Goal: Task Accomplishment & Management: Manage account settings

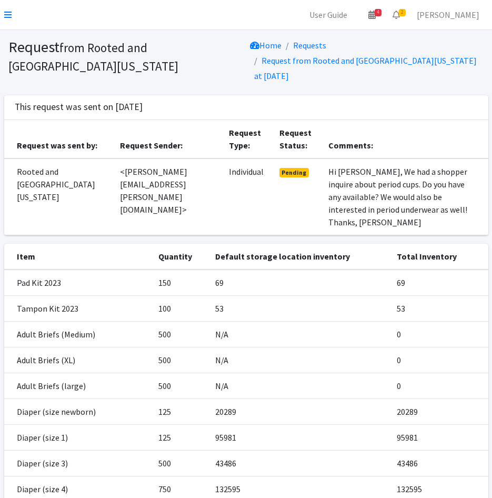
click at [3, 12] on nav "User Guide 4 4 Pick-ups remaining this week View Calendar 2 2 Requests 0 Partne…" at bounding box center [246, 15] width 492 height 30
click at [7, 12] on icon at bounding box center [7, 15] width 7 height 8
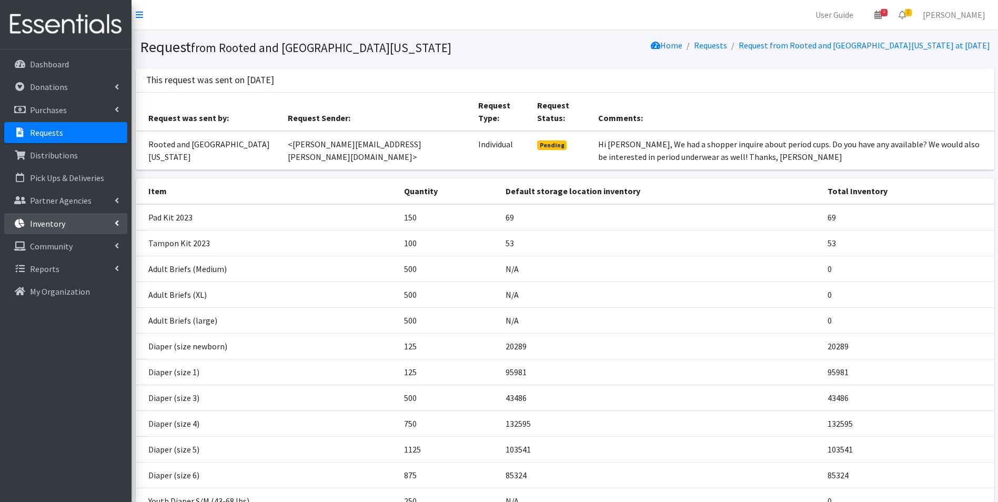
click at [43, 223] on p "Inventory" at bounding box center [47, 223] width 35 height 11
click at [56, 257] on ul "Items & Inventory Kits Barcode Items Storage Locations Inventory Adjustments In…" at bounding box center [65, 314] width 123 height 157
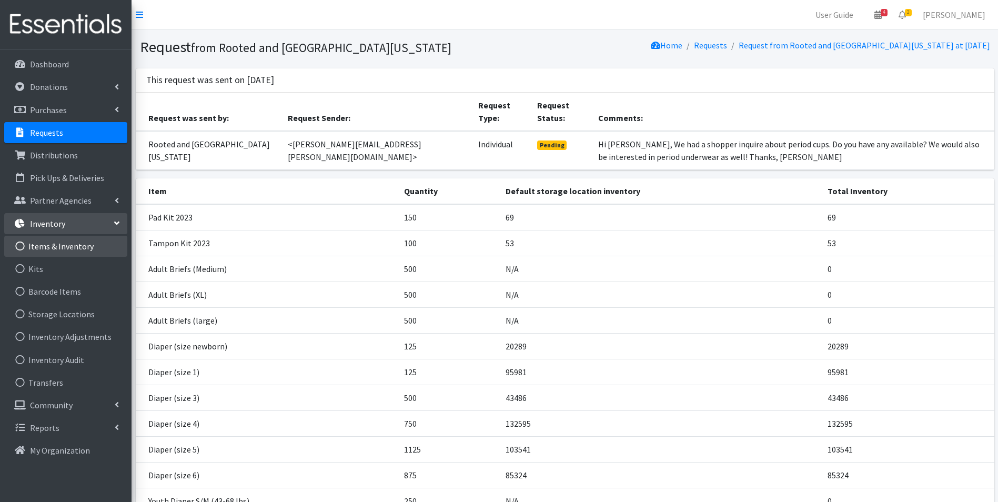
click at [56, 249] on link "Items & Inventory" at bounding box center [65, 246] width 123 height 21
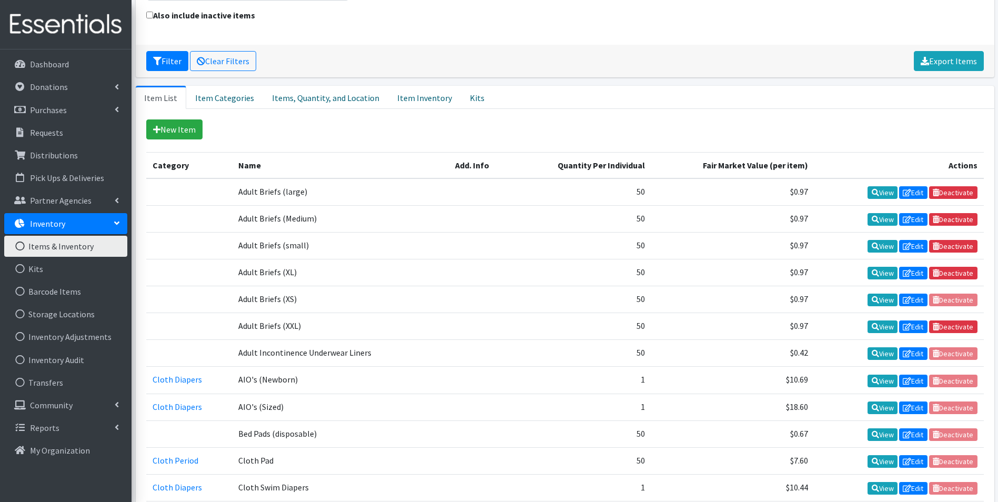
scroll to position [158, 0]
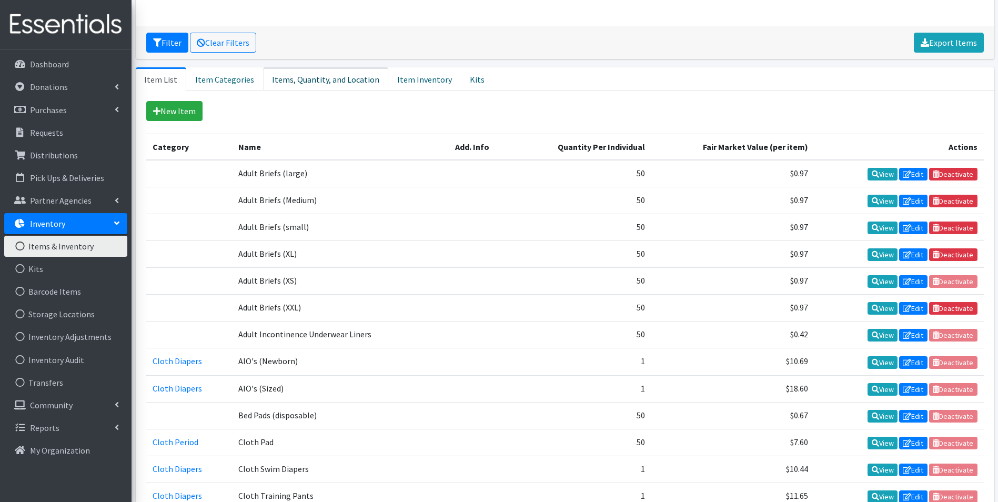
click at [325, 79] on link "Items, Quantity, and Location" at bounding box center [325, 78] width 125 height 23
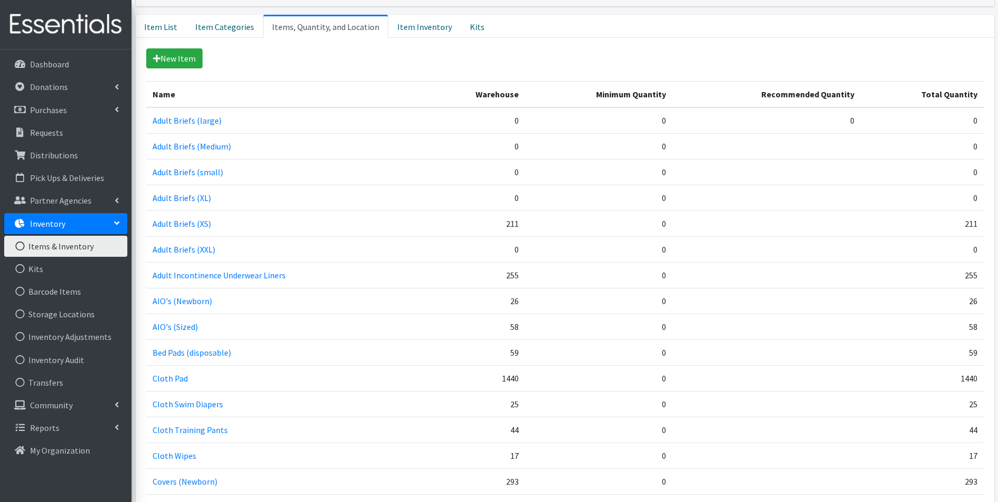
scroll to position [649, 0]
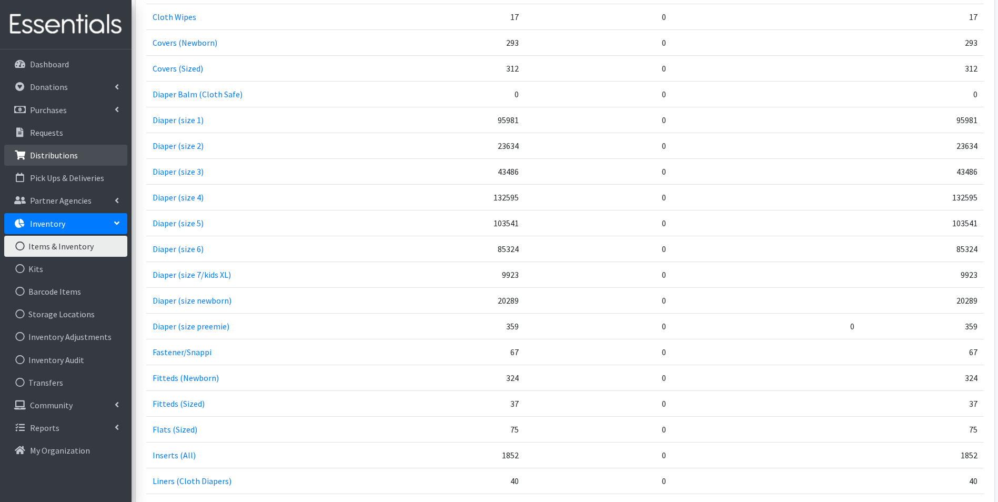
click at [47, 151] on p "Distributions" at bounding box center [54, 155] width 48 height 11
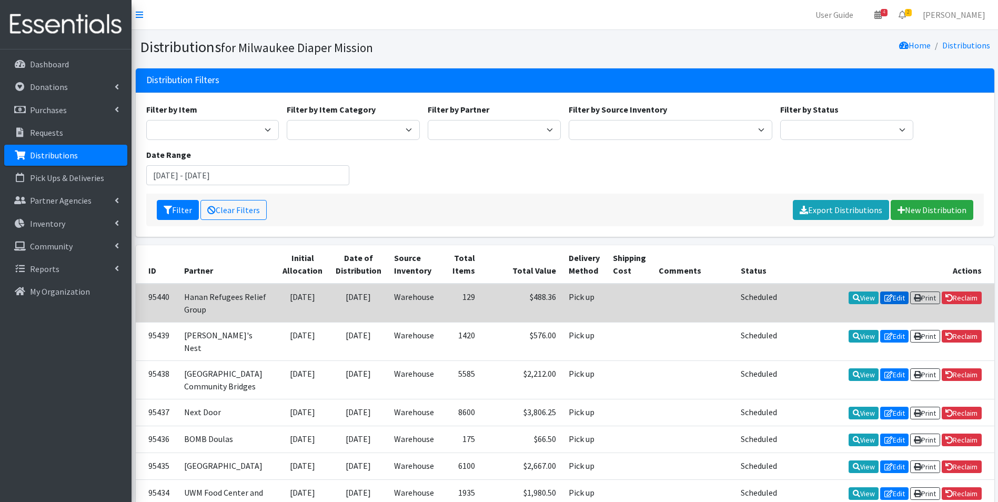
click at [893, 297] on link "Edit" at bounding box center [895, 298] width 28 height 13
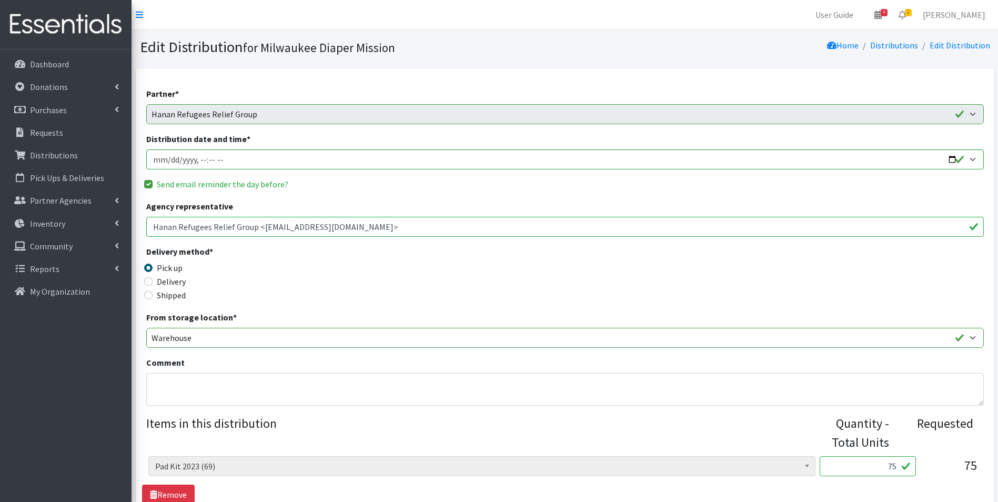
scroll to position [263, 0]
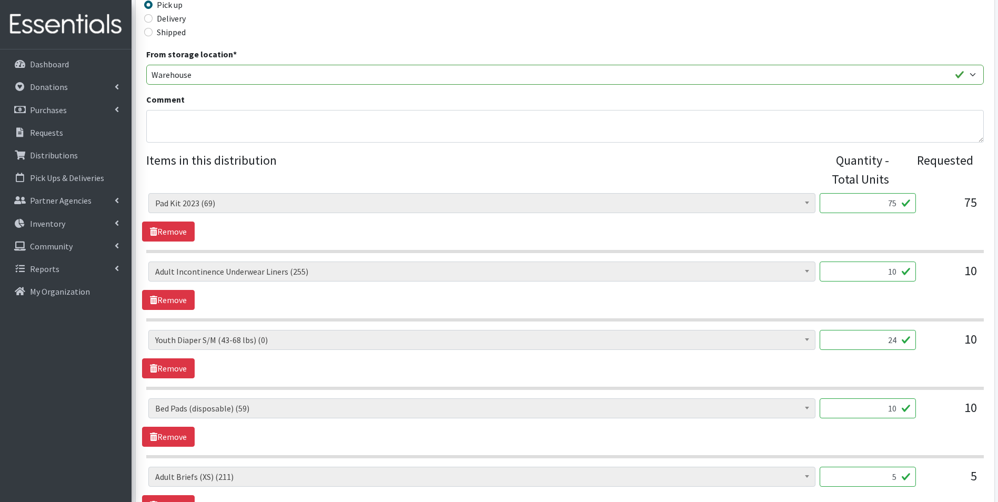
drag, startPoint x: 883, startPoint y: 272, endPoint x: 945, endPoint y: 279, distance: 62.5
click at [945, 279] on div "AIO's (Newborn) (26) AIO's (Sized) (58) Adult Briefs (Medium) (0) Adult Briefs …" at bounding box center [564, 276] width 833 height 28
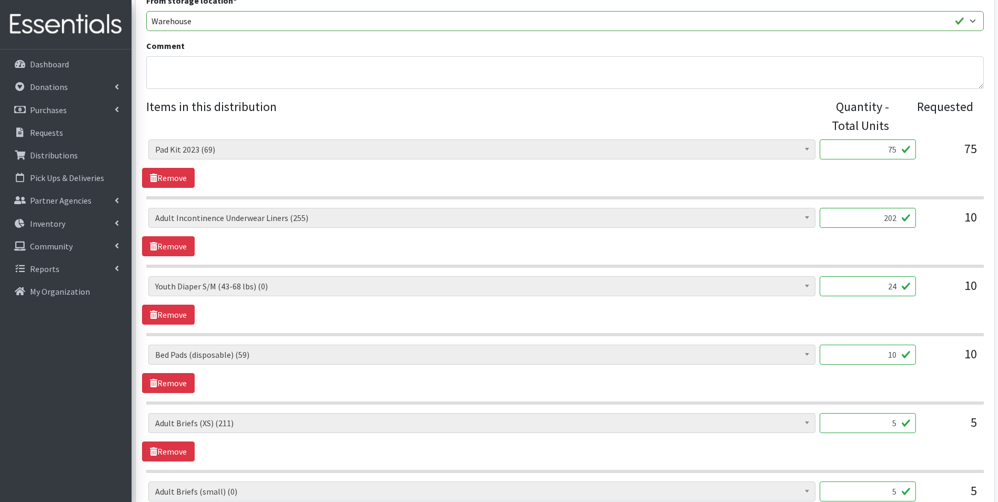
scroll to position [368, 0]
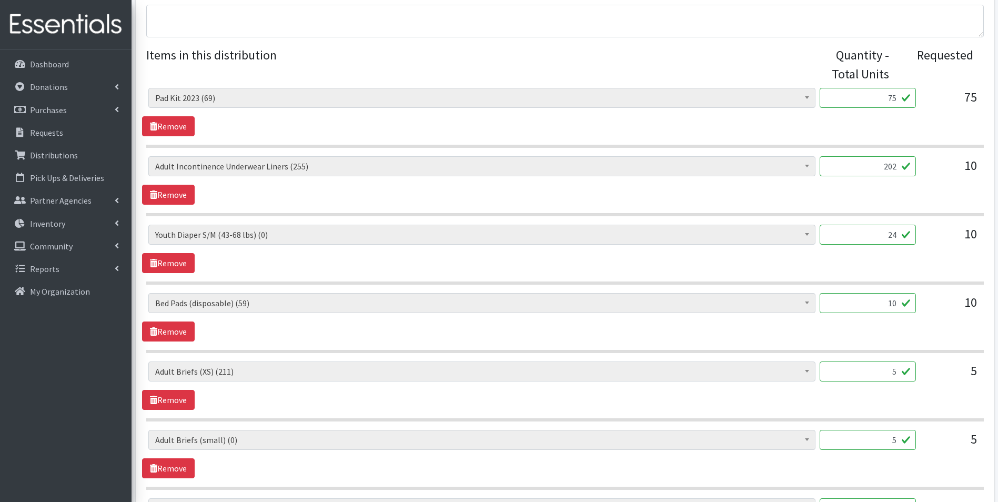
type input "202"
drag, startPoint x: 869, startPoint y: 240, endPoint x: 1006, endPoint y: 241, distance: 136.3
click at [998, 241] on html "User Guide 4 4 Pick-ups remaining this week View Calendar 2 2 Requests 0 Partne…" at bounding box center [499, 266] width 998 height 1268
type input "15"
drag, startPoint x: 869, startPoint y: 303, endPoint x: 982, endPoint y: 301, distance: 113.2
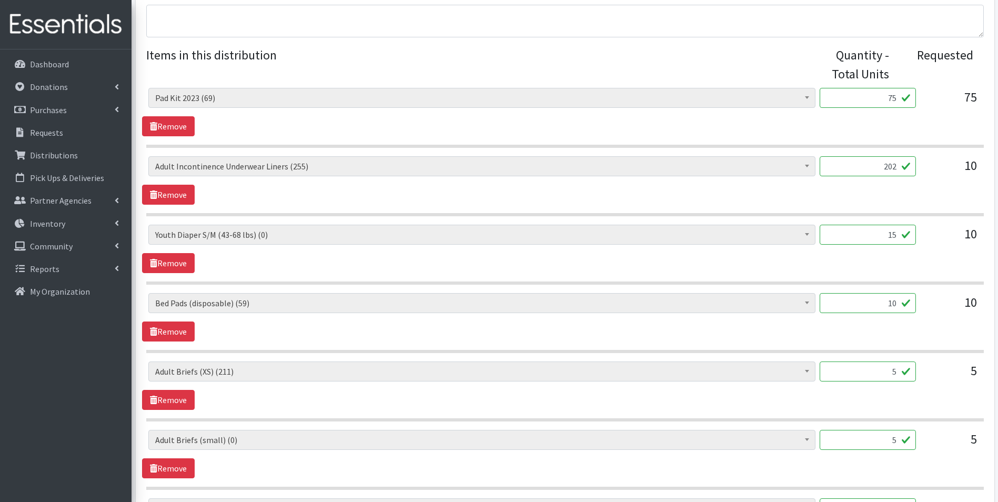
click at [982, 301] on div "AIO's (Newborn) (26) AIO's (Sized) (58) Adult Briefs (Medium) (0) Adult Briefs …" at bounding box center [565, 307] width 846 height 28
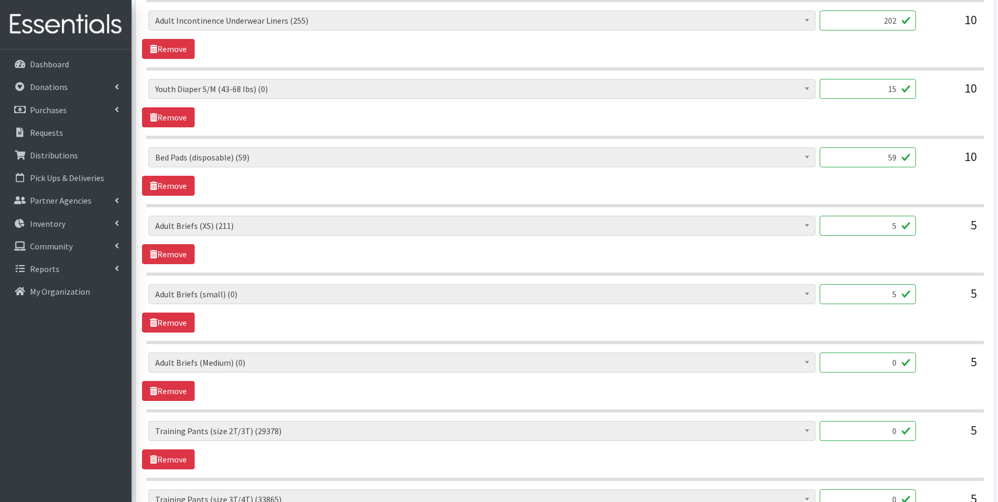
scroll to position [526, 0]
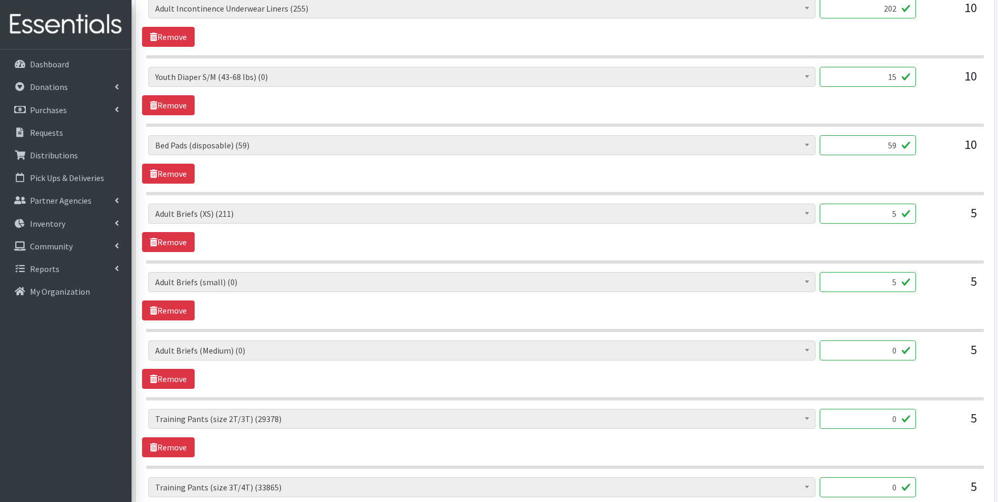
type input "59"
drag, startPoint x: 865, startPoint y: 221, endPoint x: 1005, endPoint y: 226, distance: 139.6
click at [998, 226] on html "User Guide 4 4 Pick-ups remaining this week View Calendar 2 2 Requests 0 Partne…" at bounding box center [499, 108] width 998 height 1268
type input "100"
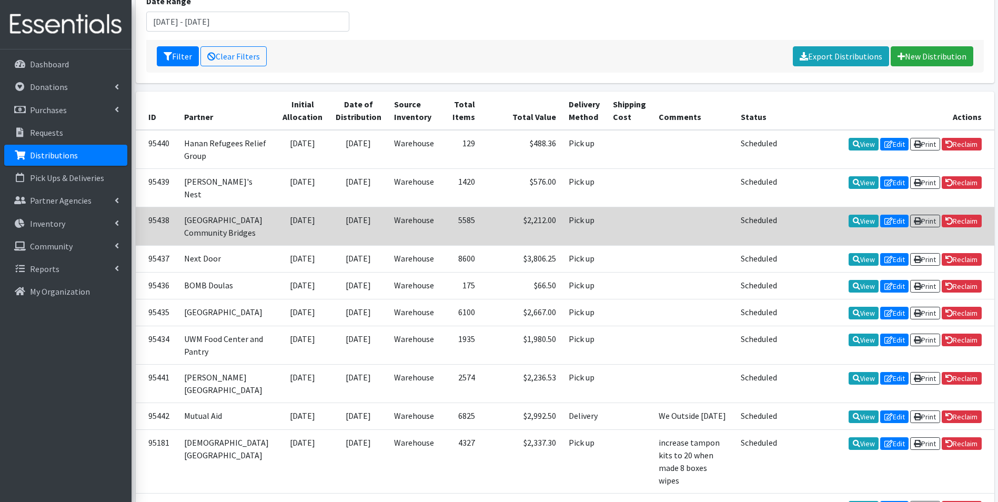
scroll to position [158, 0]
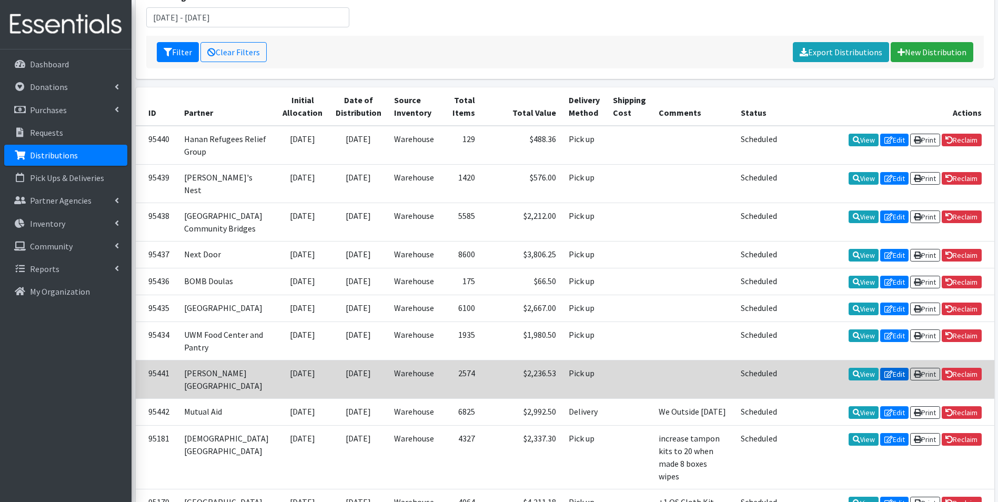
click at [891, 381] on link "Edit" at bounding box center [895, 374] width 28 height 13
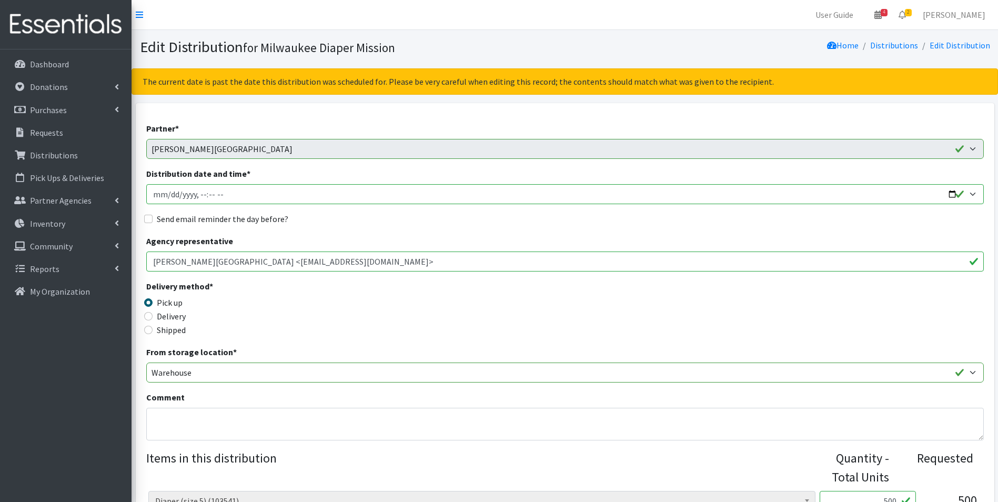
click at [951, 195] on input "Distribution date and time *" at bounding box center [565, 194] width 838 height 20
click at [374, 185] on input "Distribution date and time *" at bounding box center [565, 194] width 838 height 20
click at [209, 196] on input "Distribution date and time *" at bounding box center [565, 194] width 838 height 20
type input "2025-08-28T11:30"
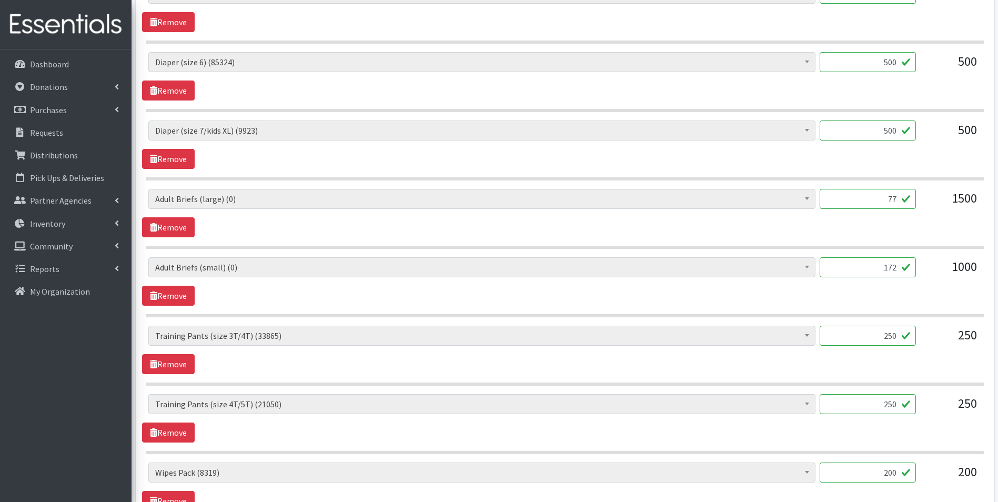
scroll to position [526, 0]
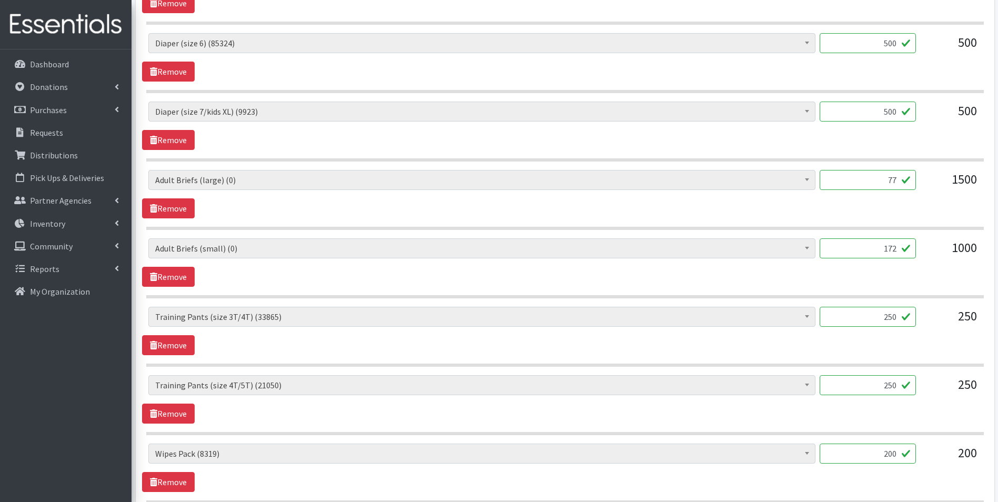
drag, startPoint x: 845, startPoint y: 254, endPoint x: 943, endPoint y: 259, distance: 98.6
click at [943, 259] on div "AIO's (Newborn) (26) AIO's (Sized) (58) Adult Briefs (Medium) (0) Adult Briefs …" at bounding box center [564, 252] width 833 height 28
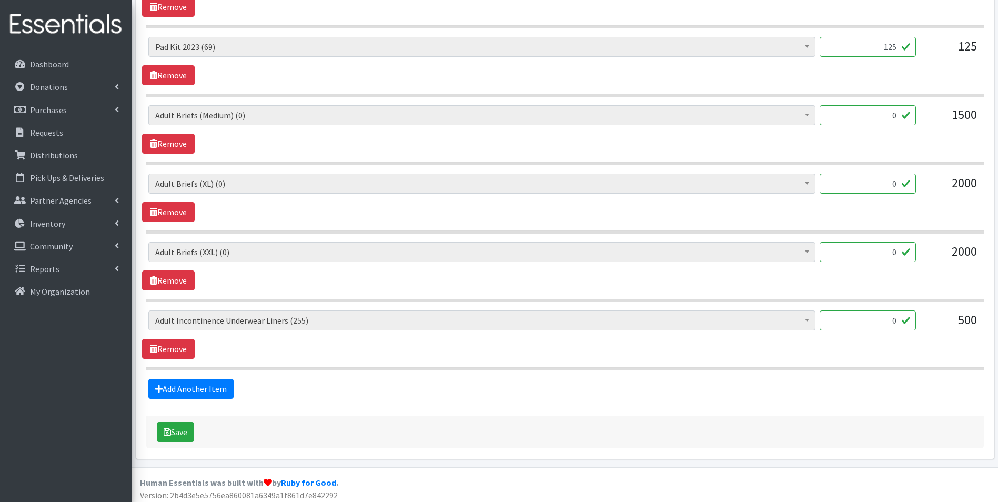
scroll to position [1006, 0]
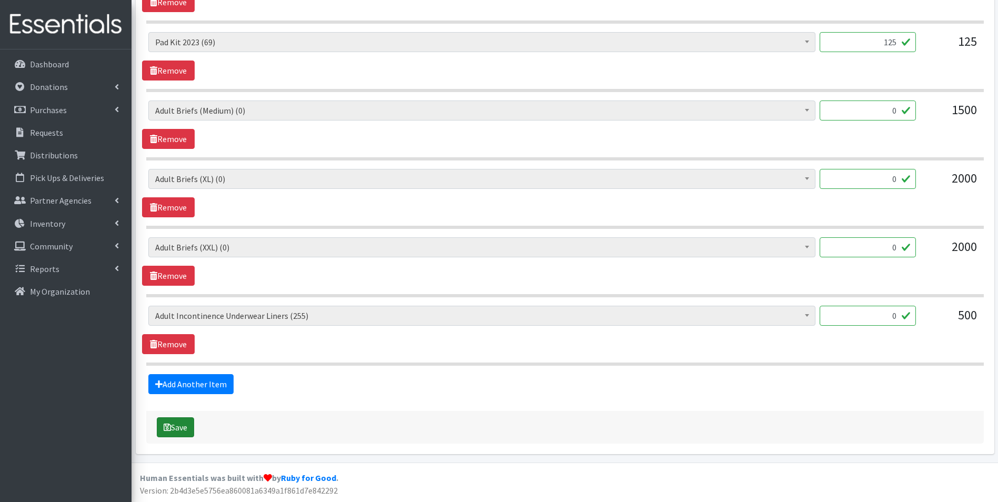
type input "142"
click at [174, 427] on button "Save" at bounding box center [175, 427] width 37 height 20
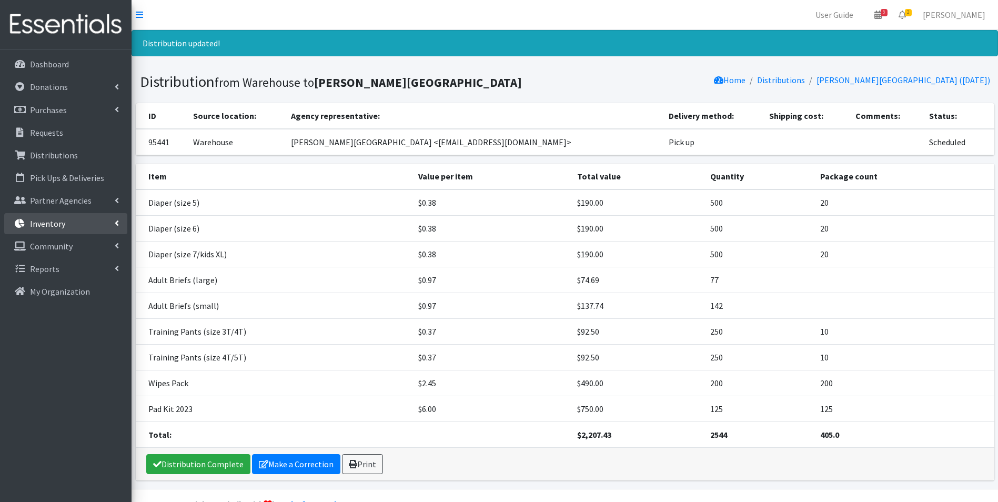
click at [44, 229] on link "Inventory" at bounding box center [65, 223] width 123 height 21
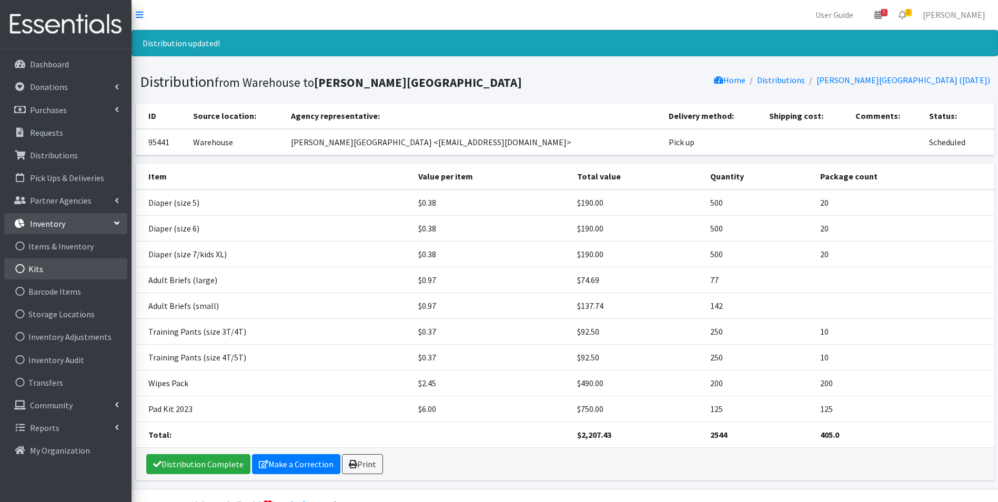
click at [46, 273] on link "Kits" at bounding box center [65, 268] width 123 height 21
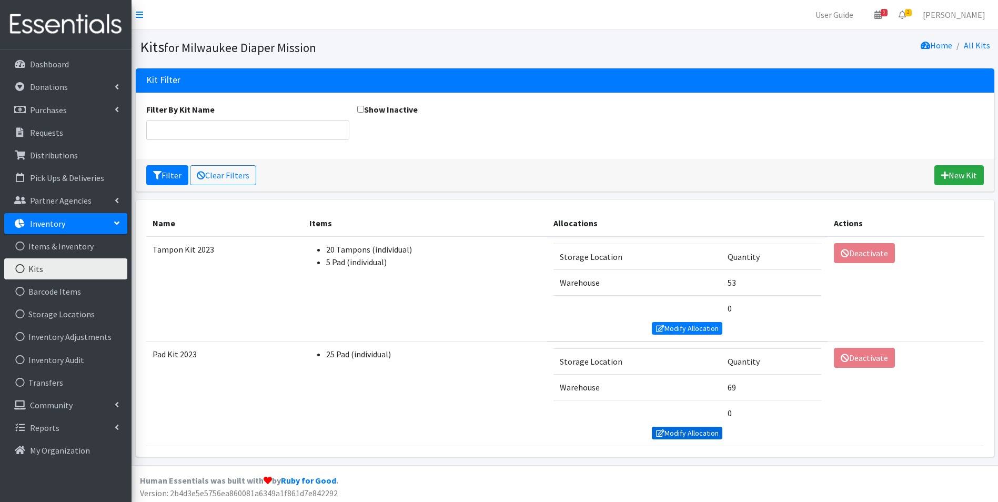
click at [692, 433] on link "Modify Allocation" at bounding box center [687, 433] width 71 height 13
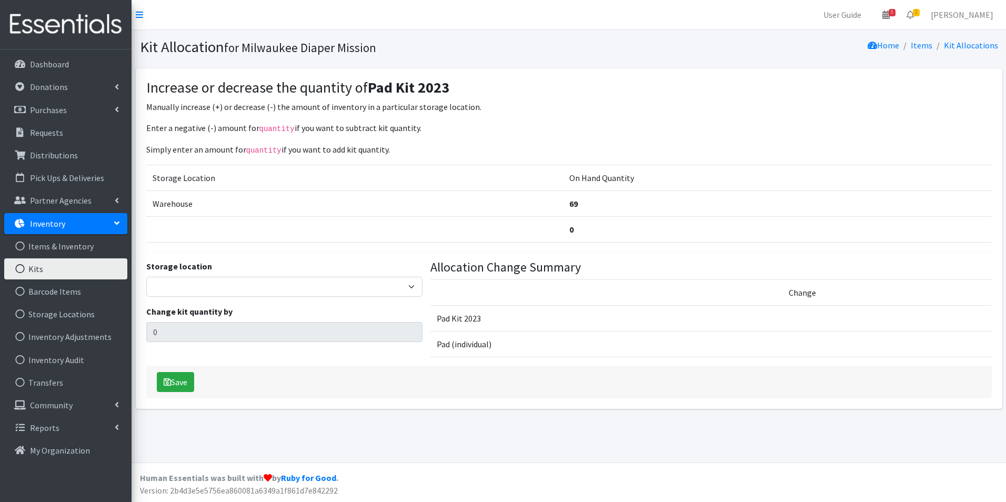
click at [273, 271] on div "Storage location [GEOGRAPHIC_DATA]" at bounding box center [284, 278] width 277 height 37
click at [273, 286] on select "Warehouse" at bounding box center [284, 287] width 277 height 20
select select "126"
click at [146, 277] on select "Warehouse" at bounding box center [284, 287] width 277 height 20
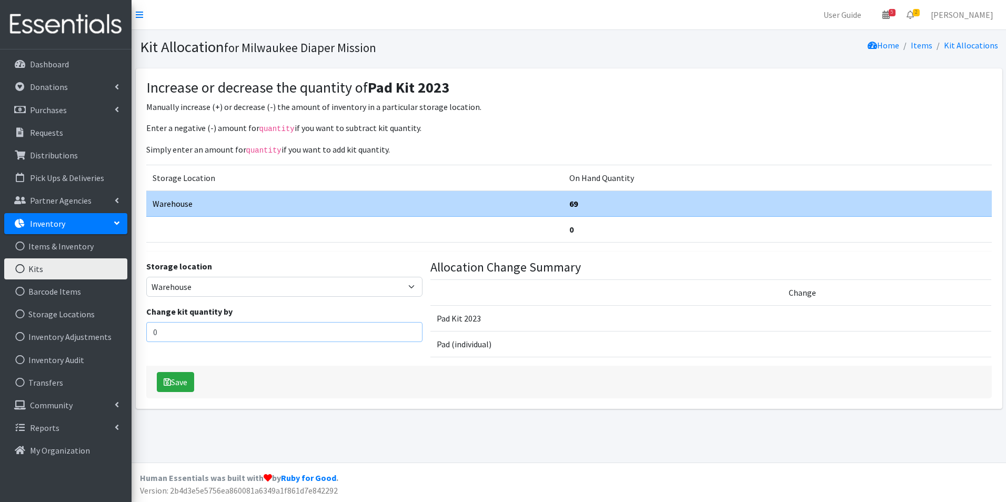
click at [174, 339] on div "Storage location Warehouse Change kit quantity by 0" at bounding box center [284, 313] width 285 height 106
drag, startPoint x: 171, startPoint y: 336, endPoint x: 167, endPoint y: 331, distance: 6.9
click at [167, 335] on input "0" at bounding box center [284, 332] width 277 height 20
drag, startPoint x: 168, startPoint y: 328, endPoint x: 124, endPoint y: 335, distance: 45.3
click at [124, 335] on div "User Guide 5 5 Pick-ups remaining this week View Calendar 2 2 Requests 0 Partne…" at bounding box center [503, 231] width 1006 height 463
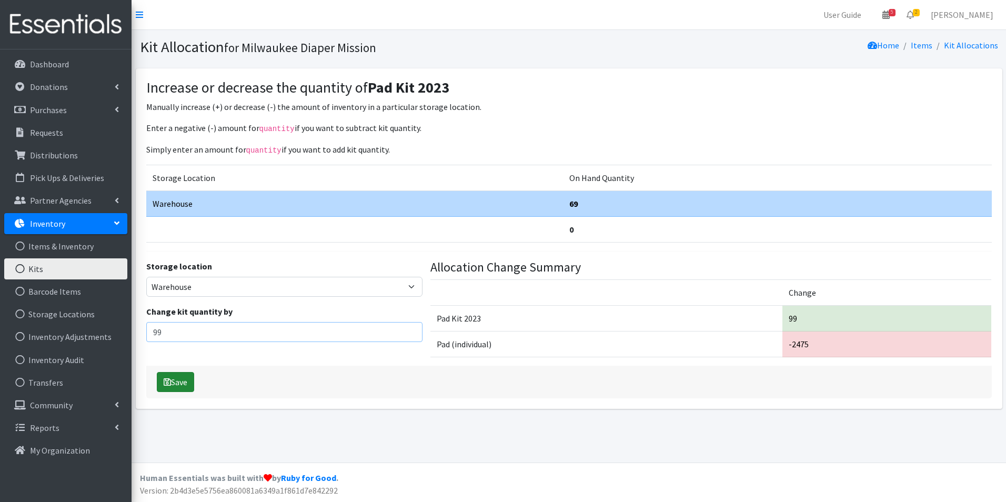
type input "99"
click at [181, 378] on button "Save" at bounding box center [175, 382] width 37 height 20
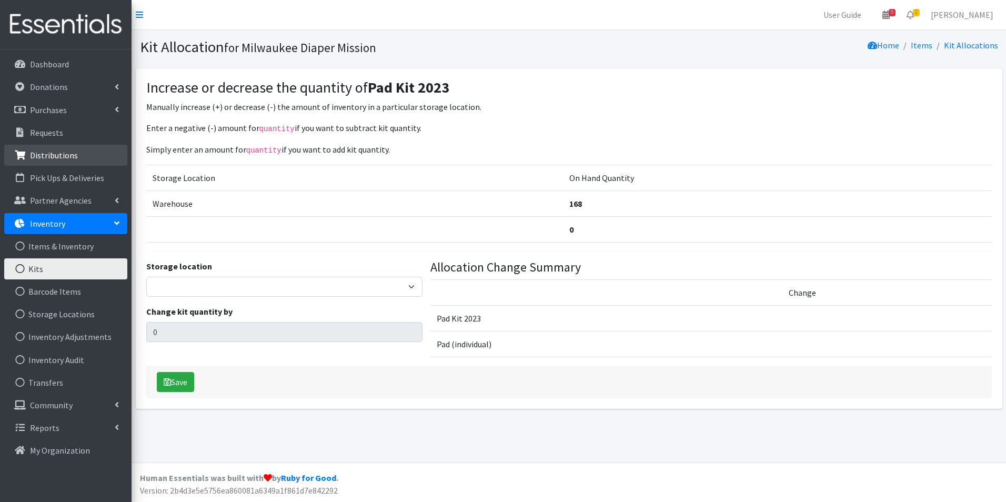
click at [64, 155] on p "Distributions" at bounding box center [54, 155] width 48 height 11
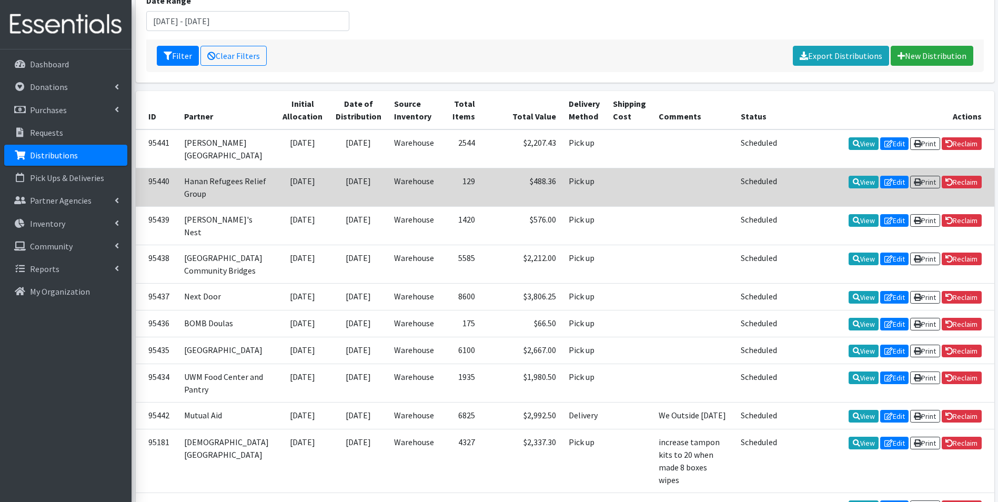
scroll to position [158, 0]
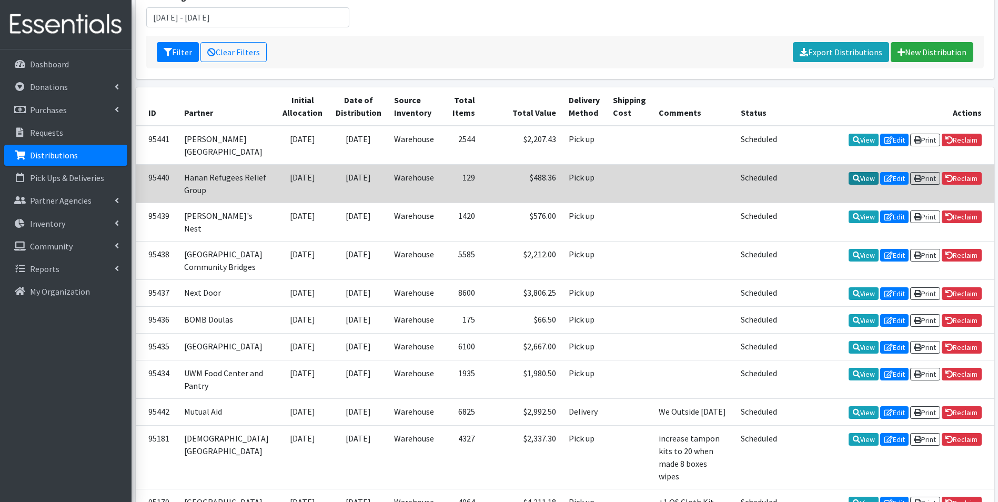
click at [859, 179] on link "View" at bounding box center [864, 178] width 30 height 13
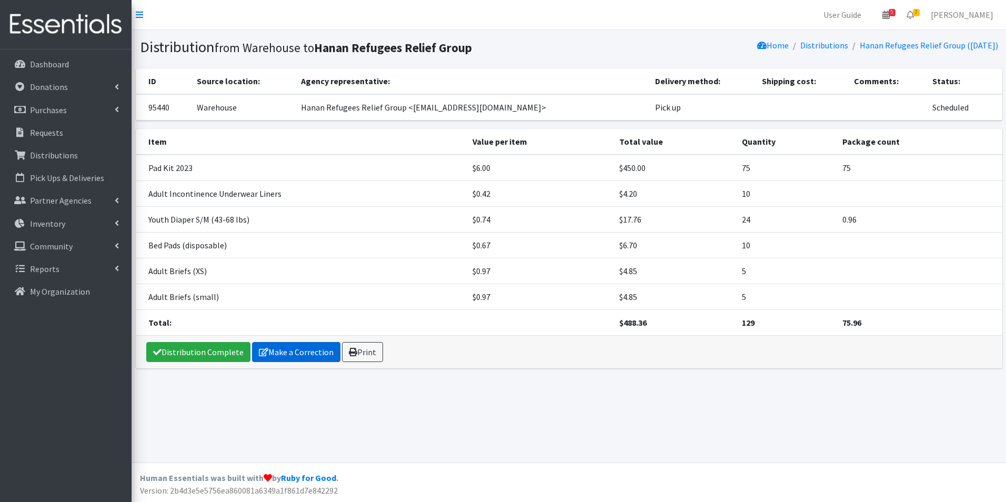
click at [275, 347] on link "Make a Correction" at bounding box center [296, 352] width 88 height 20
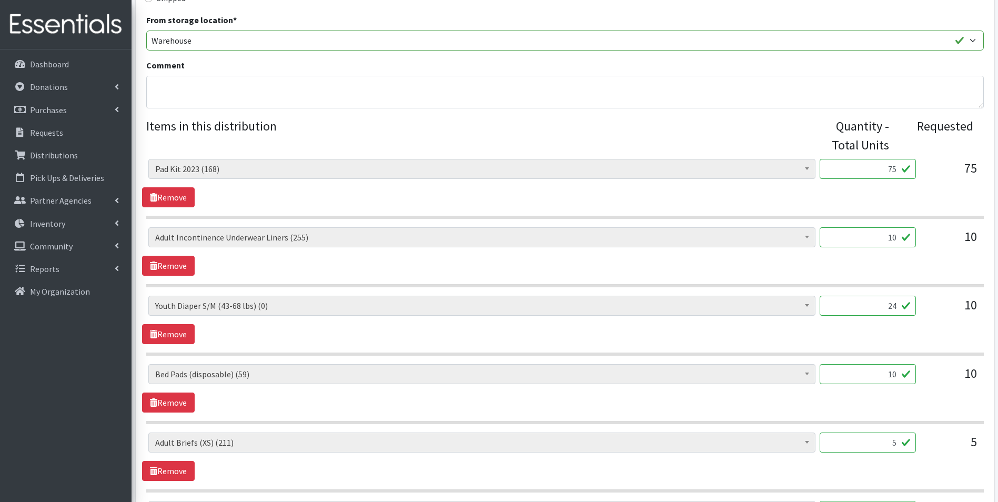
scroll to position [316, 0]
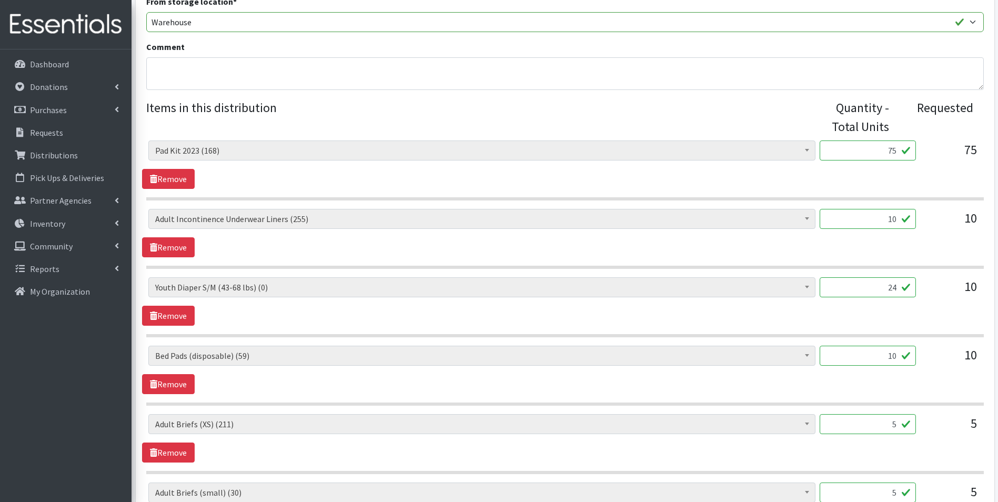
drag, startPoint x: 880, startPoint y: 221, endPoint x: 961, endPoint y: 222, distance: 81.1
click at [959, 222] on div "AIO's (Newborn) (26) AIO's (Sized) (58) Adult Briefs (Medium) (0) Adult Briefs …" at bounding box center [564, 223] width 833 height 28
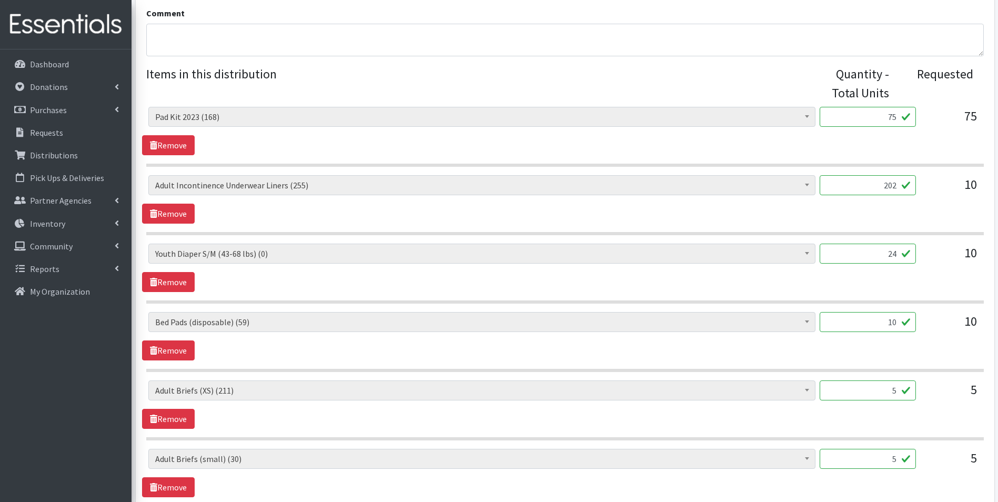
scroll to position [368, 0]
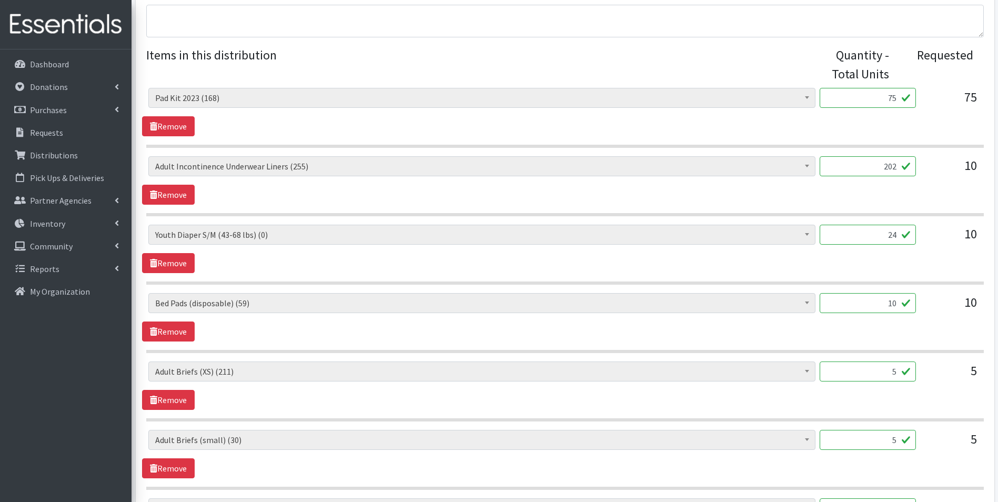
type input "202"
drag, startPoint x: 878, startPoint y: 231, endPoint x: 988, endPoint y: 226, distance: 110.1
click at [988, 226] on div "Partner * Ayuda Mutua MKE Bay View Community Center BOMB Doulas Camp Reunite Ca…" at bounding box center [565, 276] width 859 height 1152
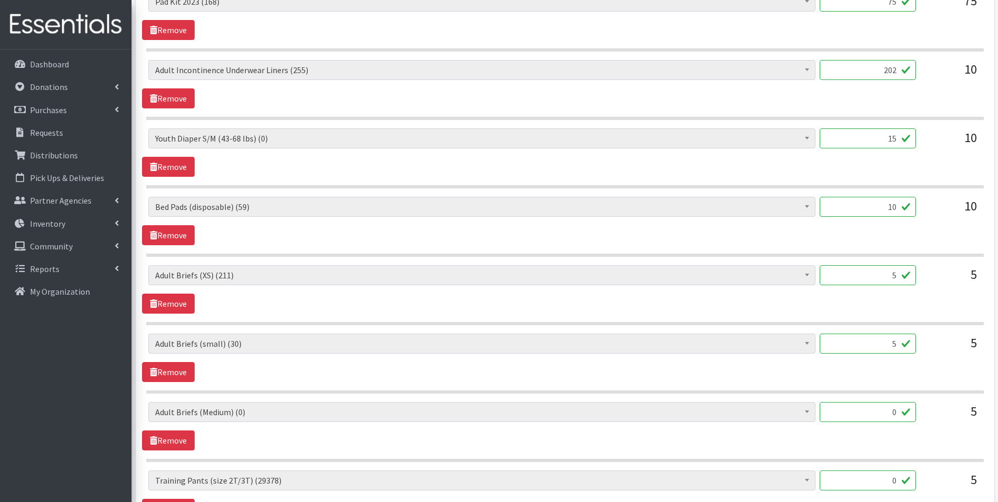
scroll to position [474, 0]
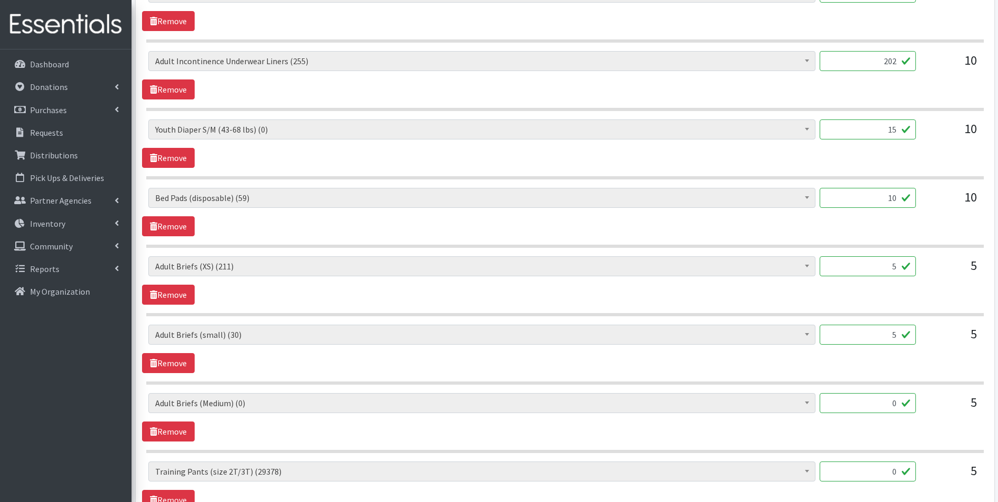
type input "15"
drag, startPoint x: 876, startPoint y: 266, endPoint x: 970, endPoint y: 275, distance: 94.6
click at [974, 275] on div "AIO's (Newborn) (26) AIO's (Sized) (58) Adult Briefs (Medium) (0) Adult Briefs …" at bounding box center [564, 270] width 833 height 28
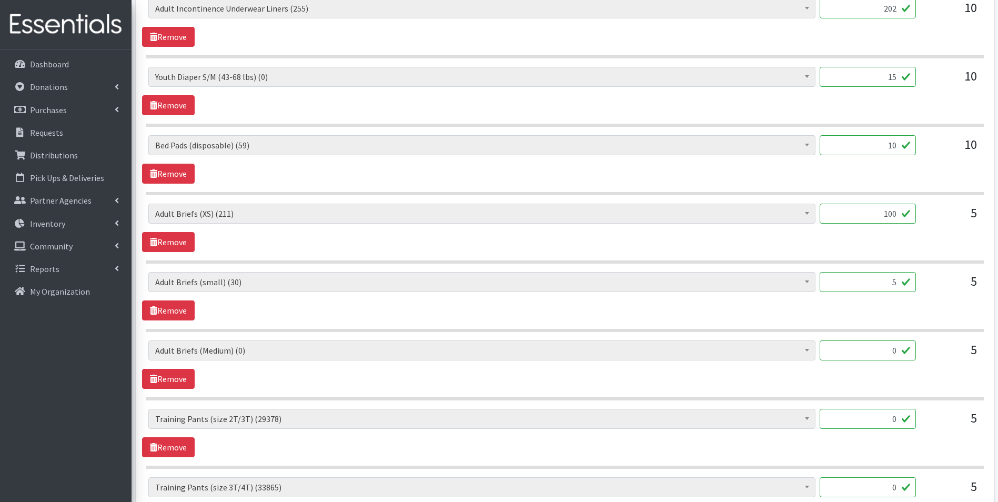
type input "100"
click at [43, 225] on p "Inventory" at bounding box center [47, 223] width 35 height 11
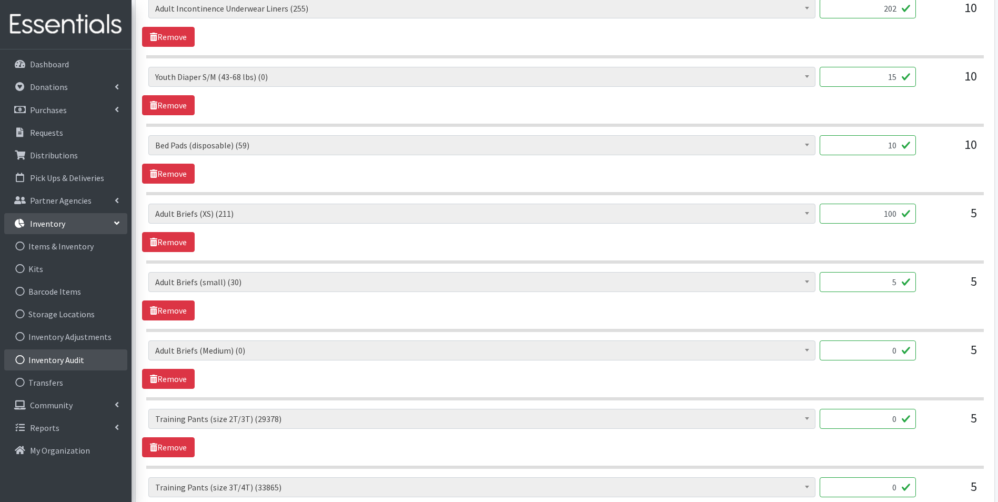
click at [70, 363] on link "Inventory Audit" at bounding box center [65, 359] width 123 height 21
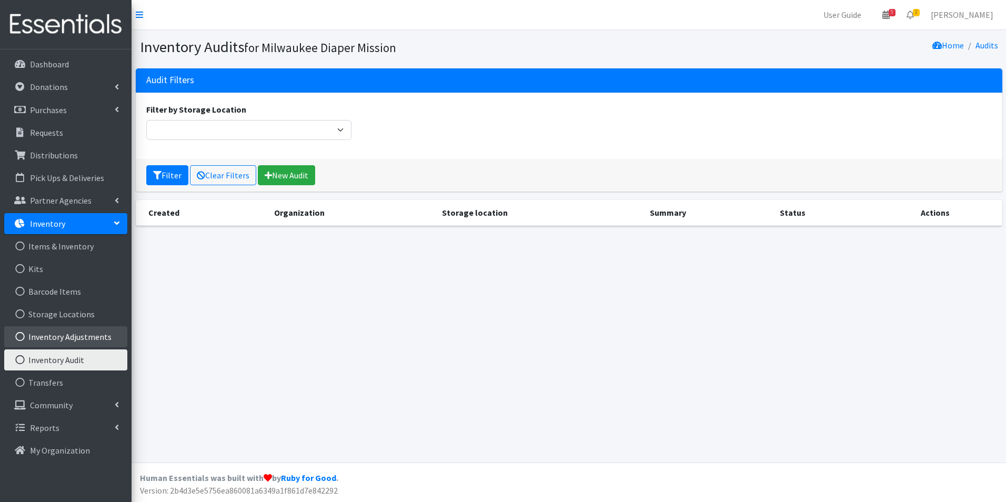
click at [61, 341] on link "Inventory Adjustments" at bounding box center [65, 336] width 123 height 21
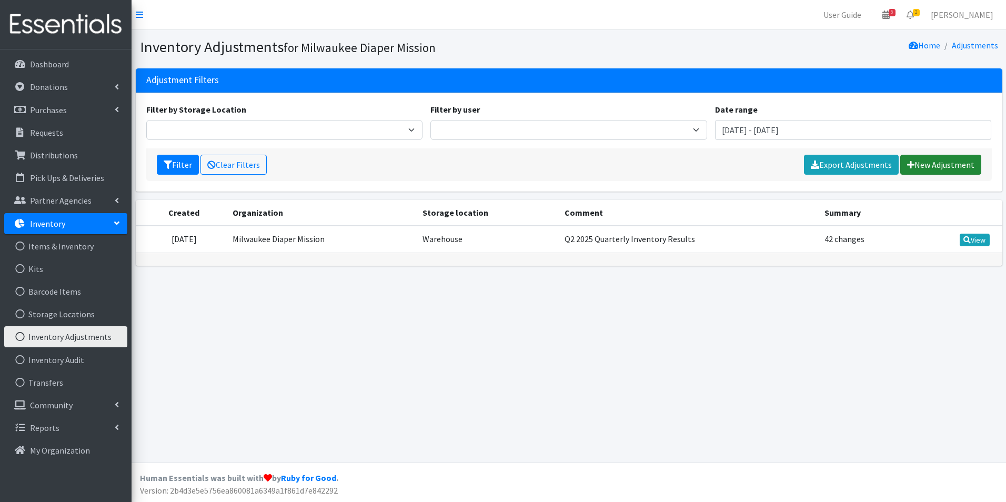
click at [933, 163] on link "New Adjustment" at bounding box center [941, 165] width 81 height 20
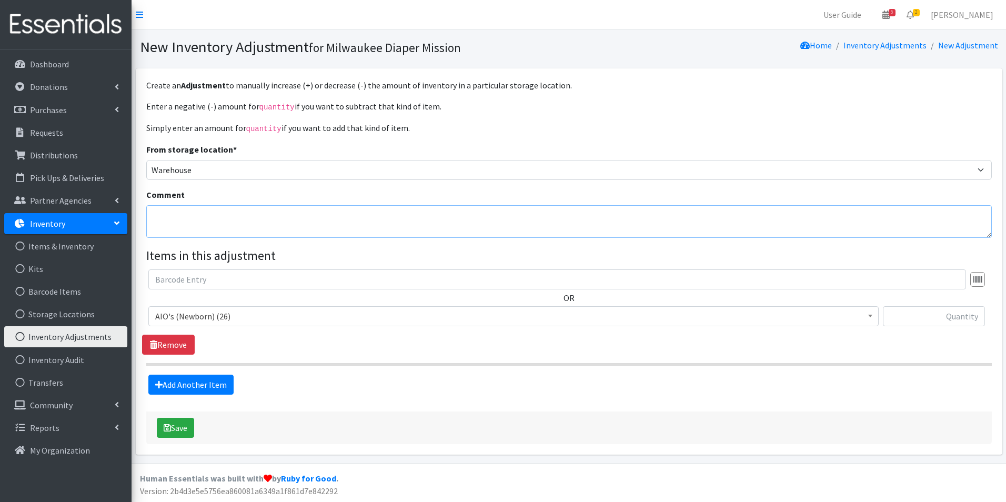
click at [278, 216] on textarea "Comment" at bounding box center [569, 221] width 846 height 33
type textarea "fixing adult items"
click at [276, 315] on span "AIO's (Newborn) (26)" at bounding box center [513, 316] width 717 height 15
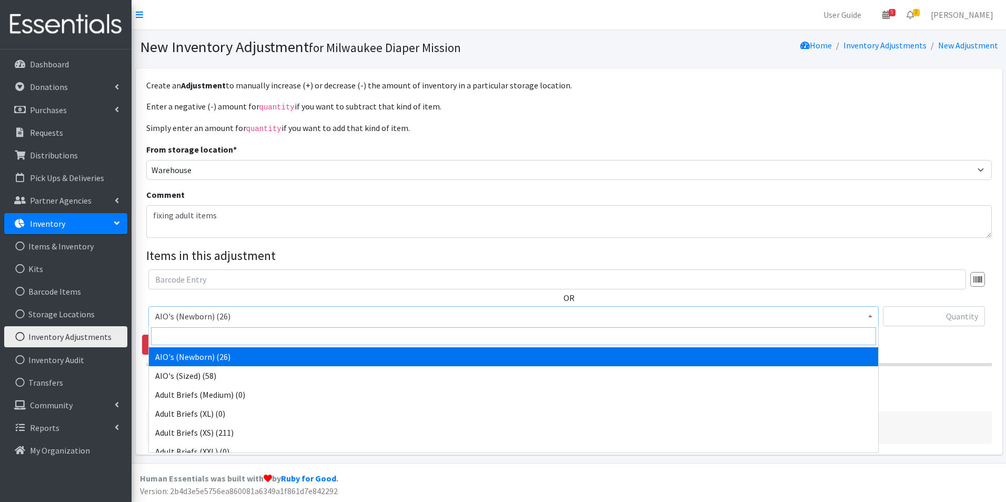
click at [273, 331] on input "search" at bounding box center [513, 336] width 725 height 18
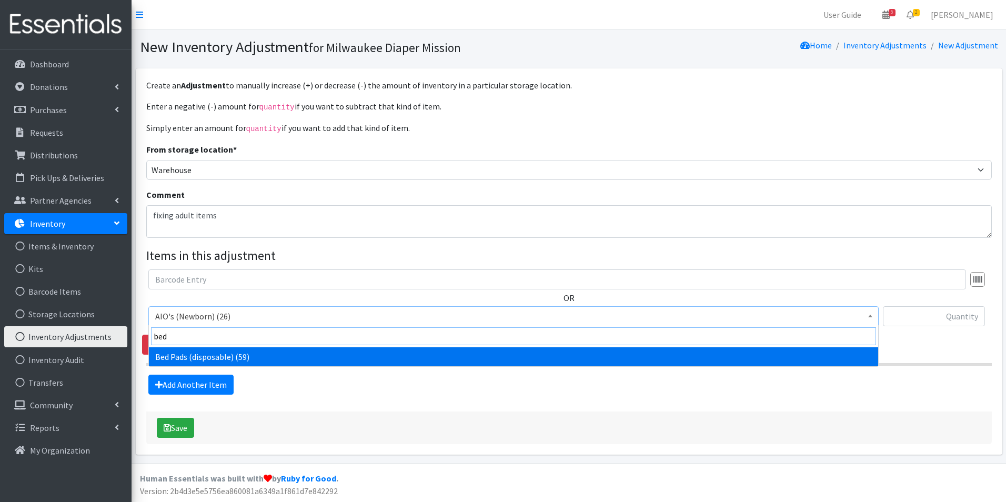
type input "bed"
select select "6763"
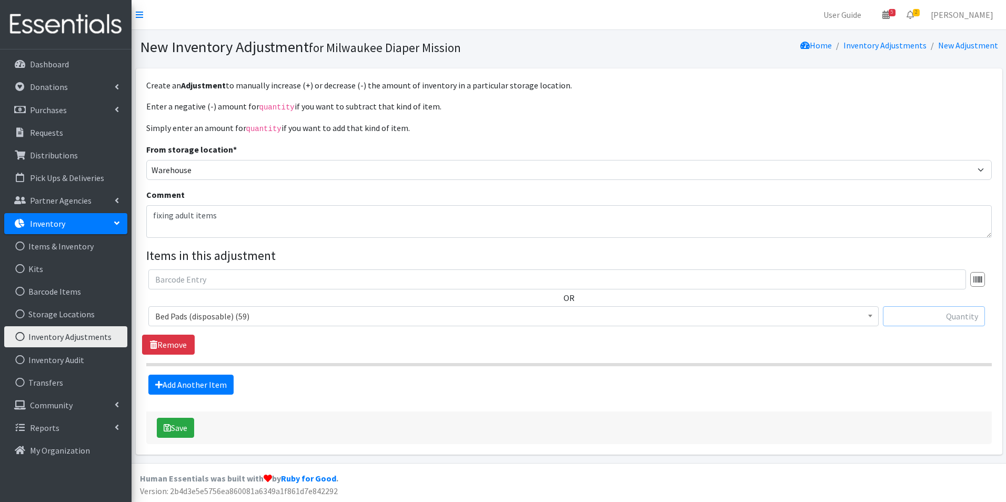
click at [916, 316] on input "text" at bounding box center [934, 316] width 102 height 20
type input "11"
click at [207, 392] on link "Add Another Item" at bounding box center [190, 385] width 85 height 20
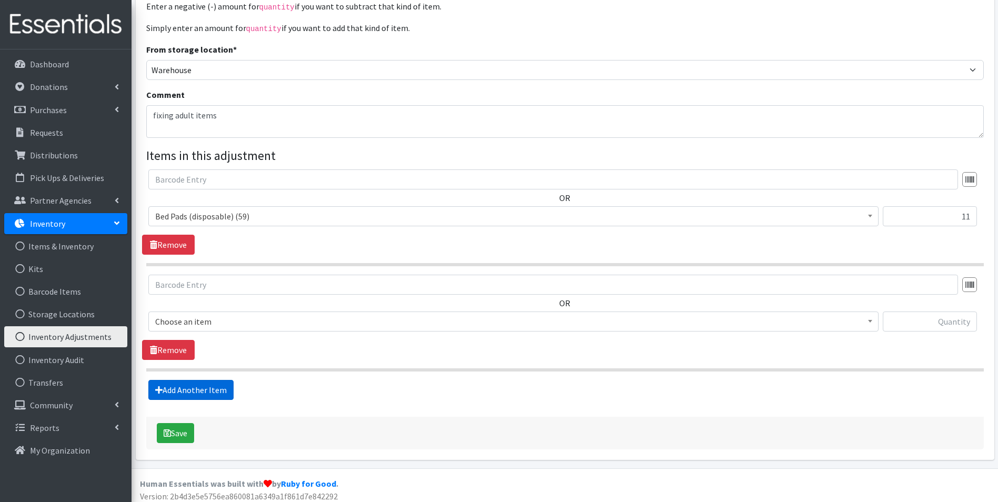
scroll to position [105, 0]
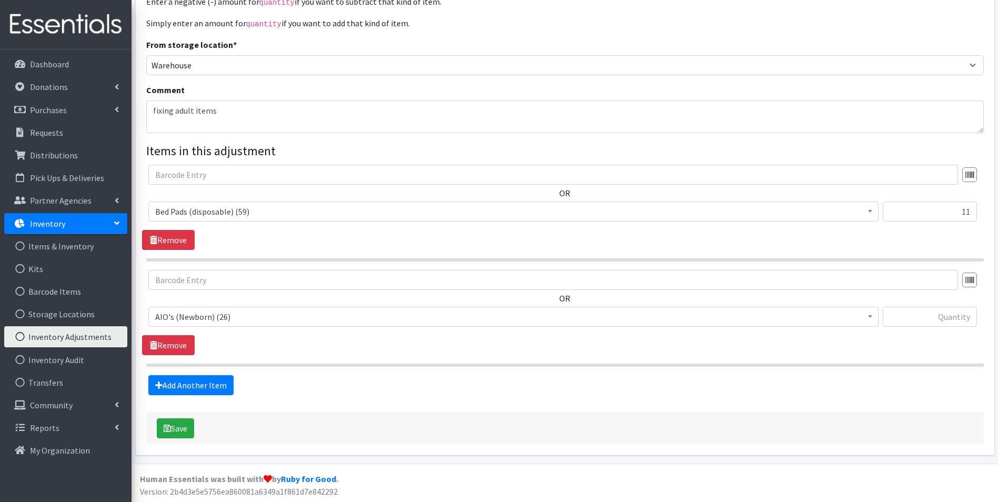
click at [213, 320] on span "AIO's (Newborn) (26)" at bounding box center [513, 316] width 717 height 15
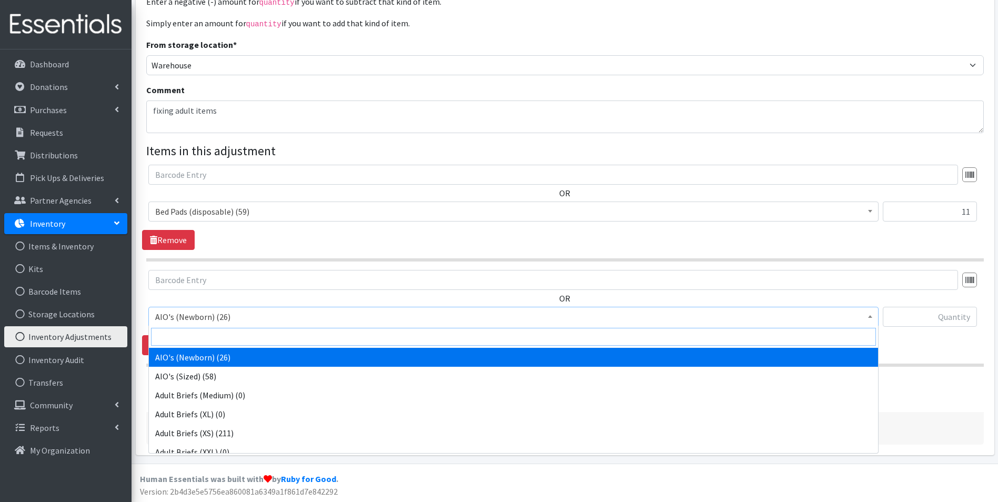
click at [218, 334] on input "search" at bounding box center [513, 337] width 725 height 18
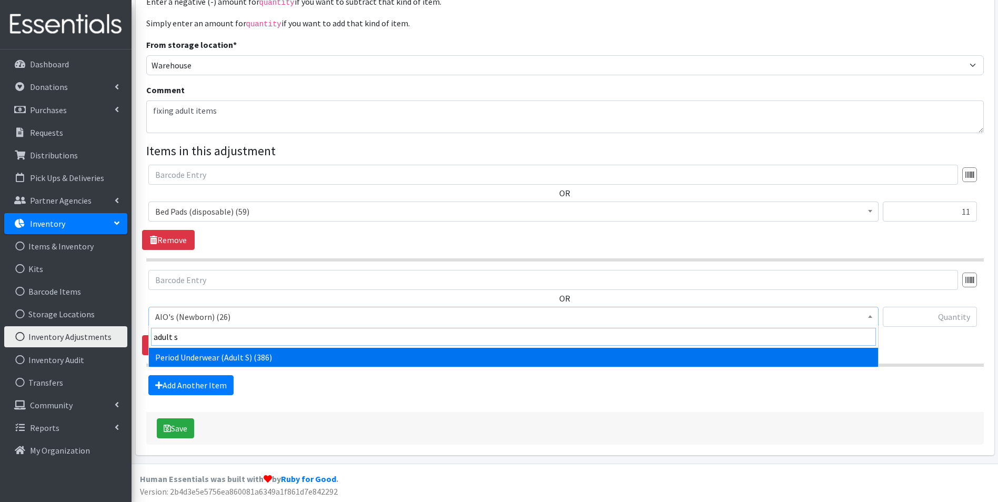
type input "adult s"
select select "12397"
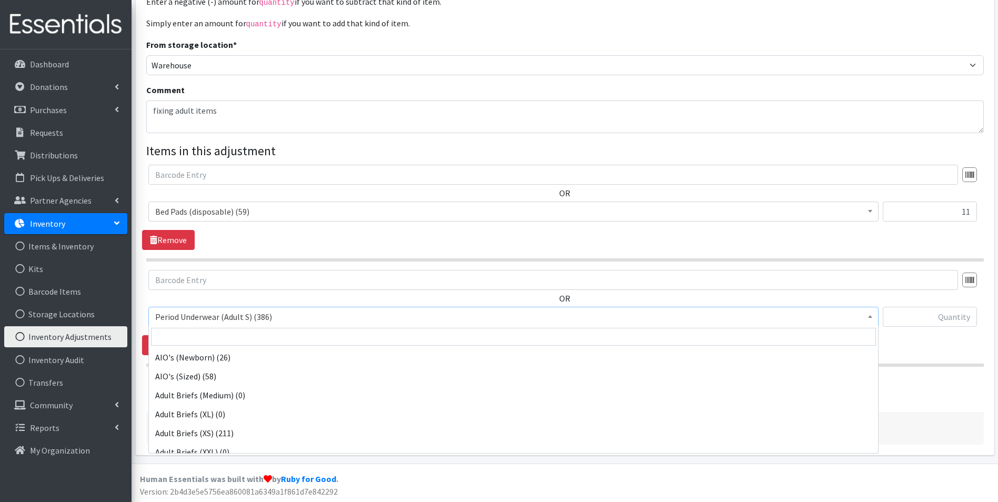
click at [251, 315] on span "Period Underwear (Adult S) (386)" at bounding box center [513, 316] width 717 height 15
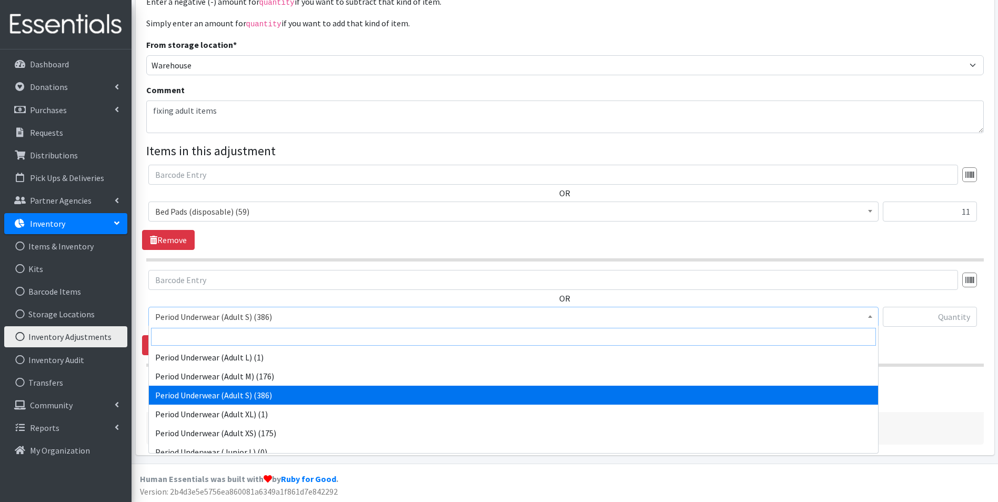
click at [259, 336] on input "search" at bounding box center [513, 337] width 725 height 18
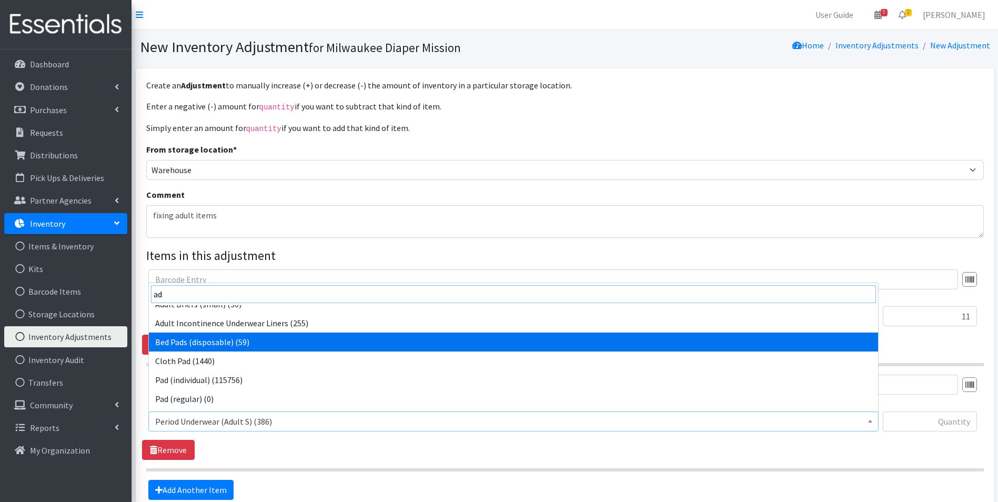
scroll to position [53, 0]
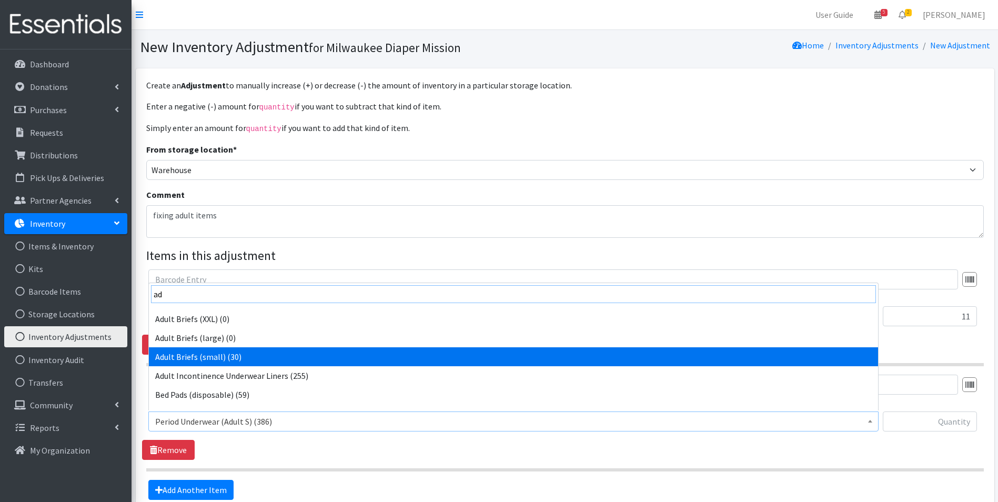
type input "ad"
select select "5277"
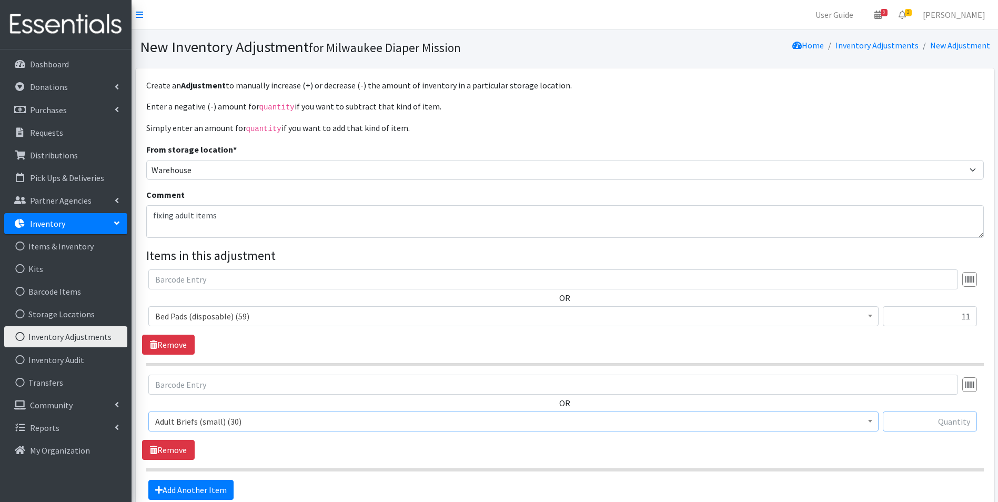
click at [933, 425] on input "text" at bounding box center [930, 422] width 94 height 20
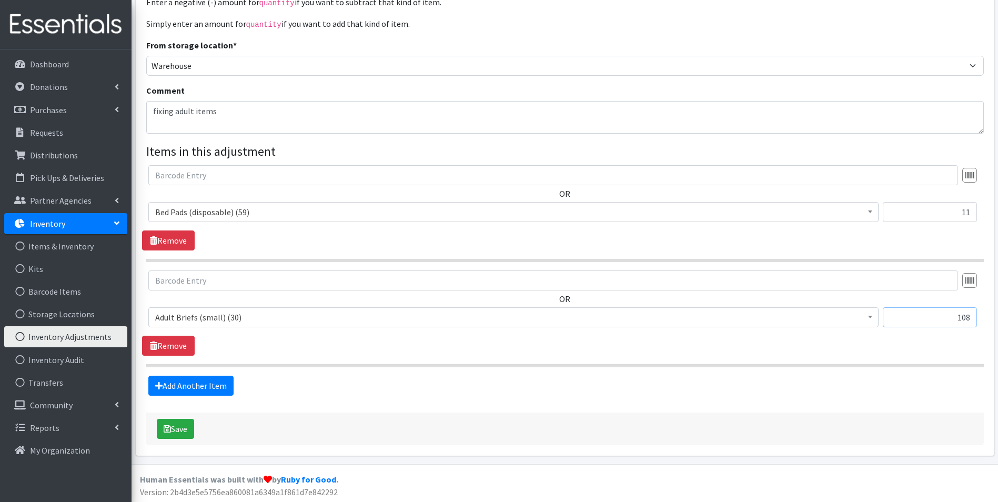
scroll to position [105, 0]
type input "108"
click at [178, 430] on button "Save" at bounding box center [175, 428] width 37 height 20
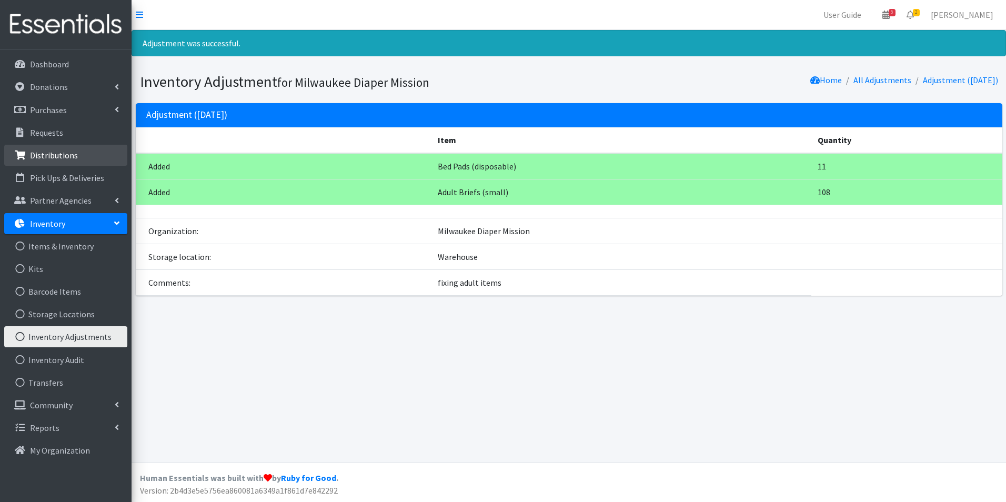
click at [42, 159] on p "Distributions" at bounding box center [54, 155] width 48 height 11
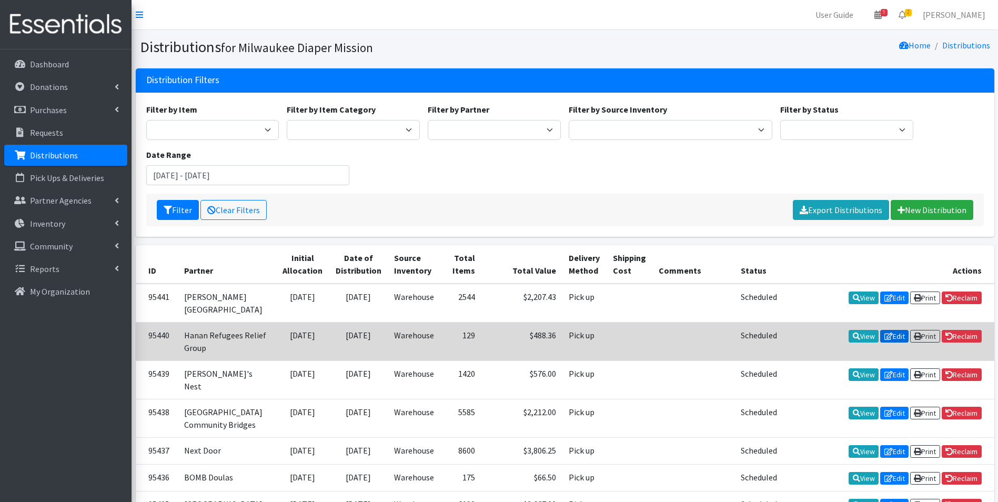
click at [889, 335] on link "Edit" at bounding box center [895, 336] width 28 height 13
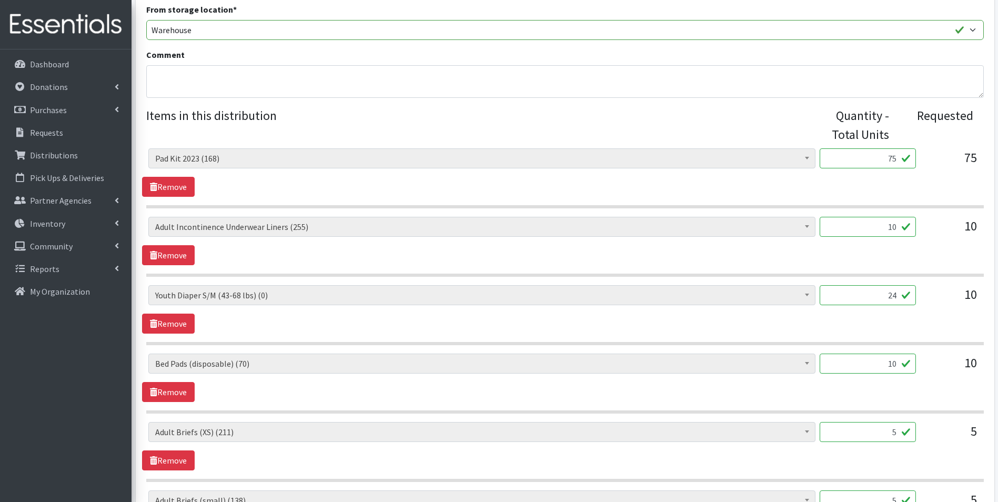
scroll to position [316, 0]
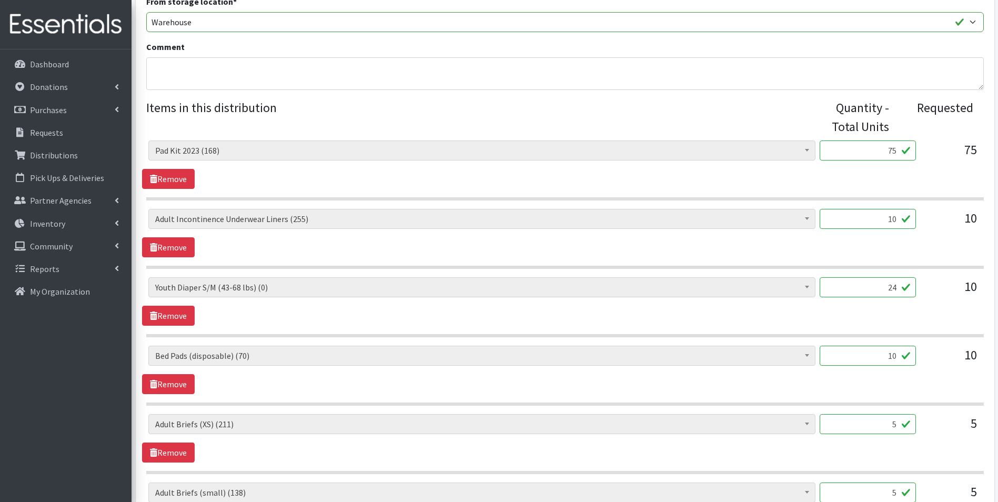
drag, startPoint x: 871, startPoint y: 217, endPoint x: 975, endPoint y: 226, distance: 104.1
click at [975, 226] on div "AIO's (Newborn) (26) AIO's (Sized) (58) Adult Briefs (Medium) (0) Adult Briefs …" at bounding box center [564, 223] width 833 height 28
type input "202"
drag, startPoint x: 878, startPoint y: 291, endPoint x: 1006, endPoint y: 294, distance: 127.9
click at [998, 294] on html "User Guide 5 5 Pick-ups remaining this week View Calendar 2 2 Requests 0 Partne…" at bounding box center [499, 318] width 998 height 1268
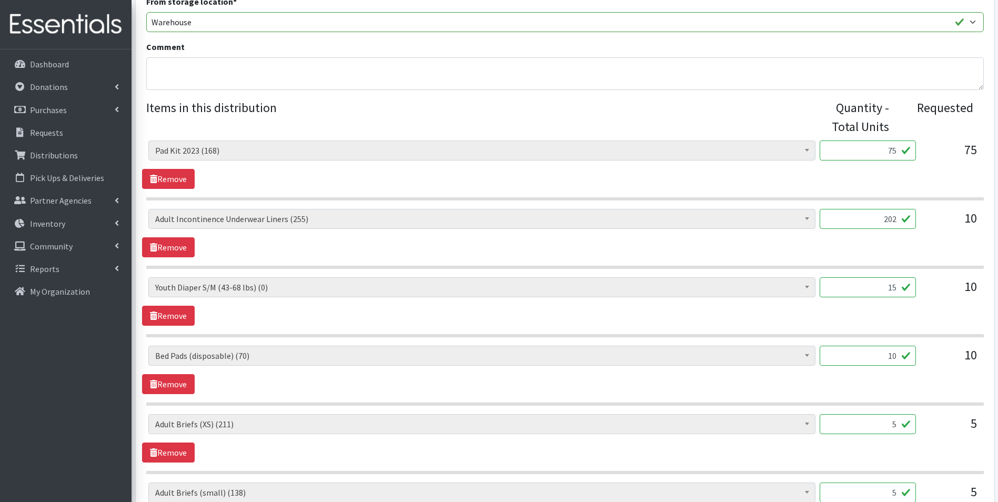
type input "15"
drag, startPoint x: 881, startPoint y: 356, endPoint x: 1006, endPoint y: 358, distance: 125.3
click at [998, 358] on html "User Guide 5 5 Pick-ups remaining this week View Calendar 2 2 Requests 0 Partne…" at bounding box center [499, 318] width 998 height 1268
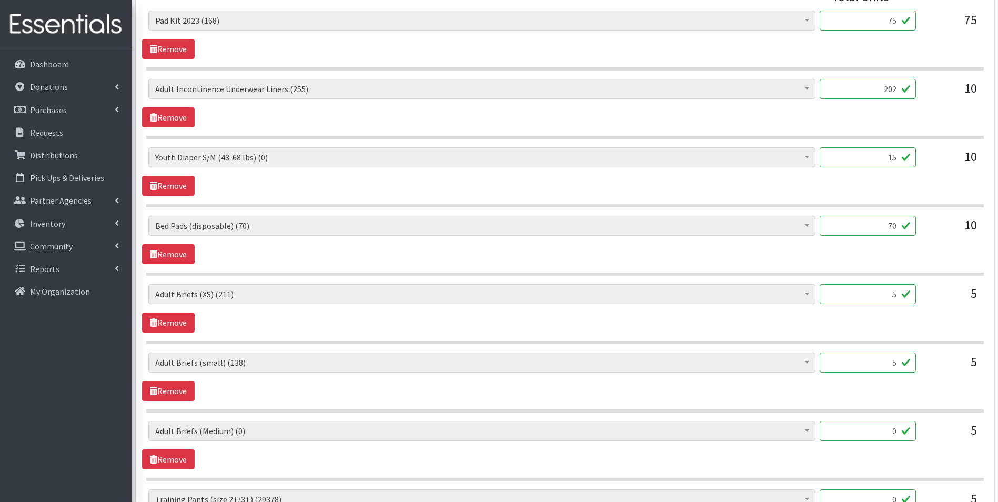
scroll to position [474, 0]
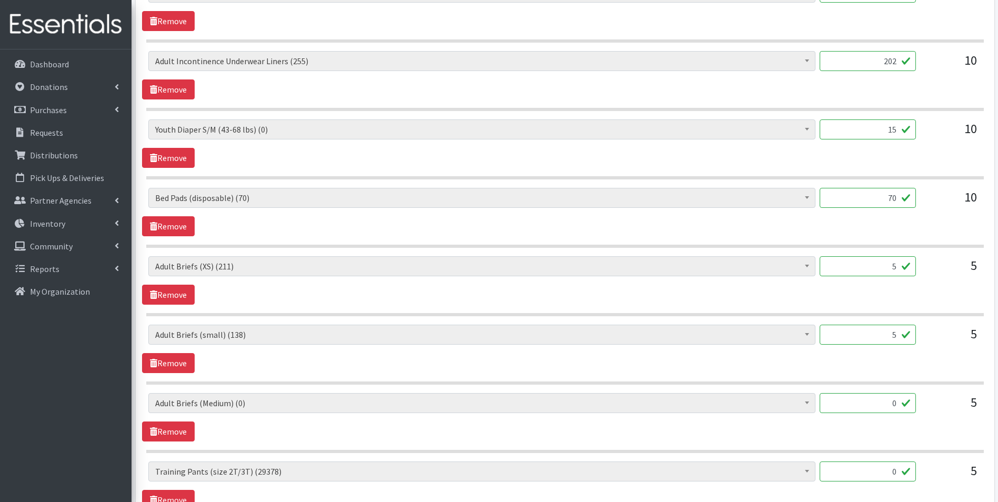
type input "70"
drag, startPoint x: 862, startPoint y: 271, endPoint x: 968, endPoint y: 270, distance: 106.3
click at [968, 270] on div "AIO's (Newborn) (26) AIO's (Sized) (58) Adult Briefs (Medium) (0) Adult Briefs …" at bounding box center [564, 270] width 833 height 28
drag, startPoint x: 889, startPoint y: 268, endPoint x: 870, endPoint y: 267, distance: 19.5
click at [870, 267] on input "200" at bounding box center [868, 266] width 96 height 20
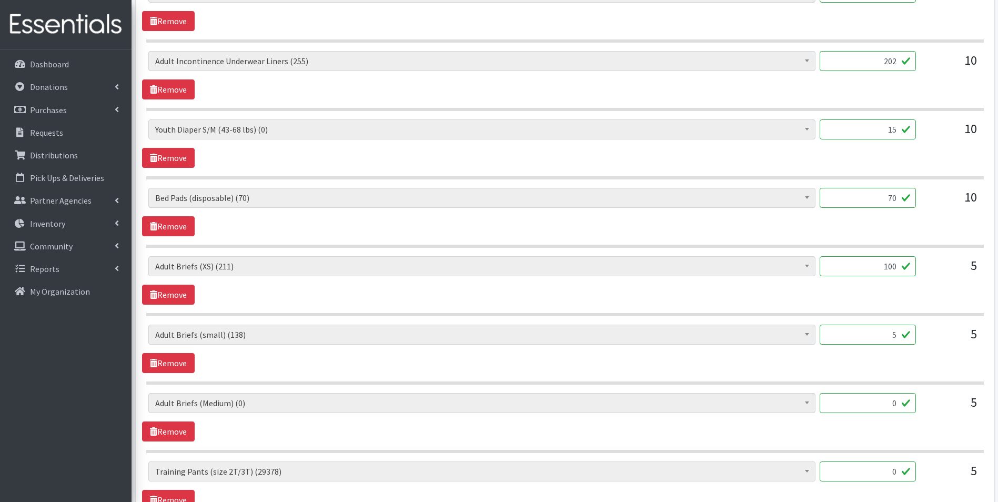
type input "100"
drag, startPoint x: 852, startPoint y: 345, endPoint x: 997, endPoint y: 343, distance: 144.7
click at [997, 343] on div "Partner * Ayuda Mutua MKE Bay View Community Center BOMB Doulas Camp Reunite Ca…" at bounding box center [565, 175] width 867 height 1161
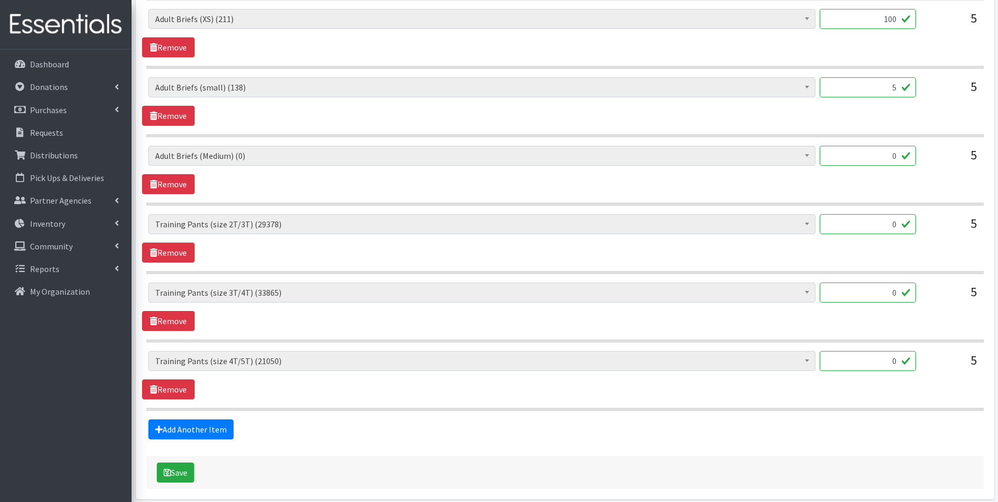
scroll to position [766, 0]
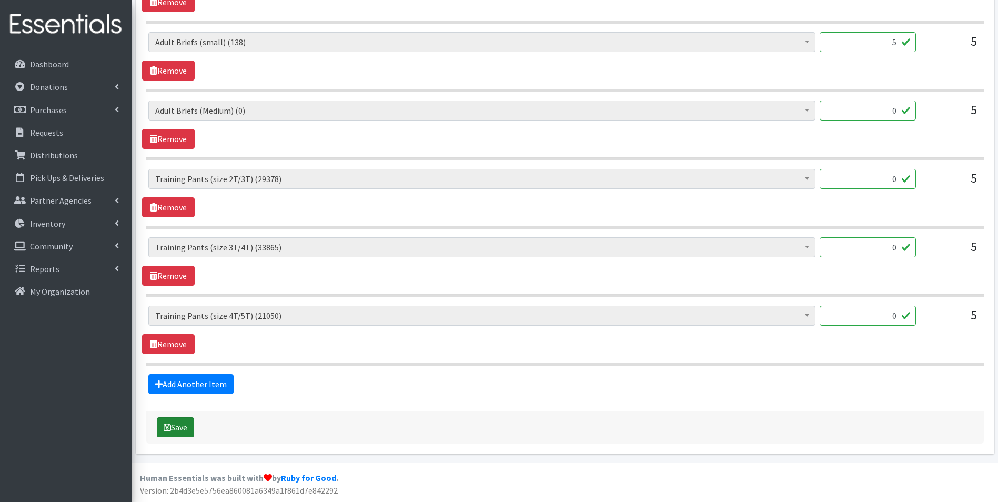
click at [177, 427] on button "Save" at bounding box center [175, 427] width 37 height 20
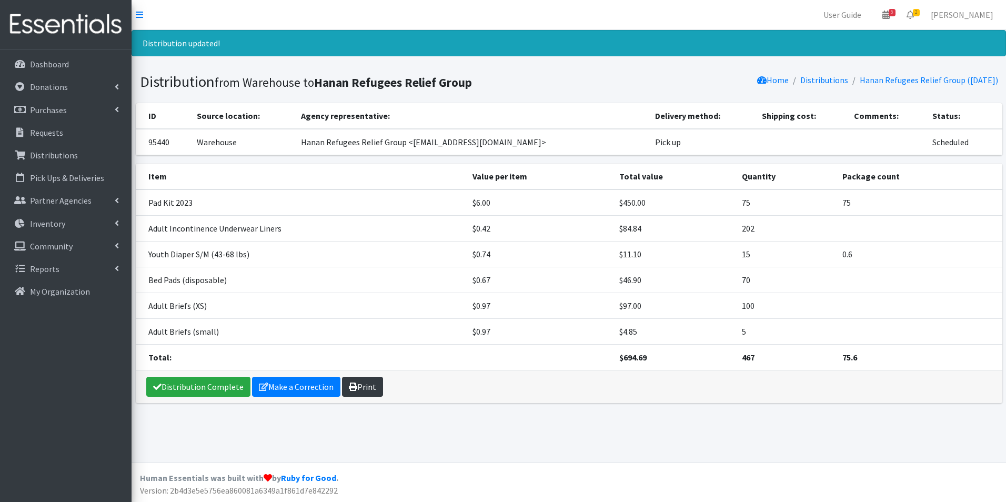
click at [354, 389] on link "Print" at bounding box center [362, 387] width 41 height 20
